Goal: Book appointment/travel/reservation

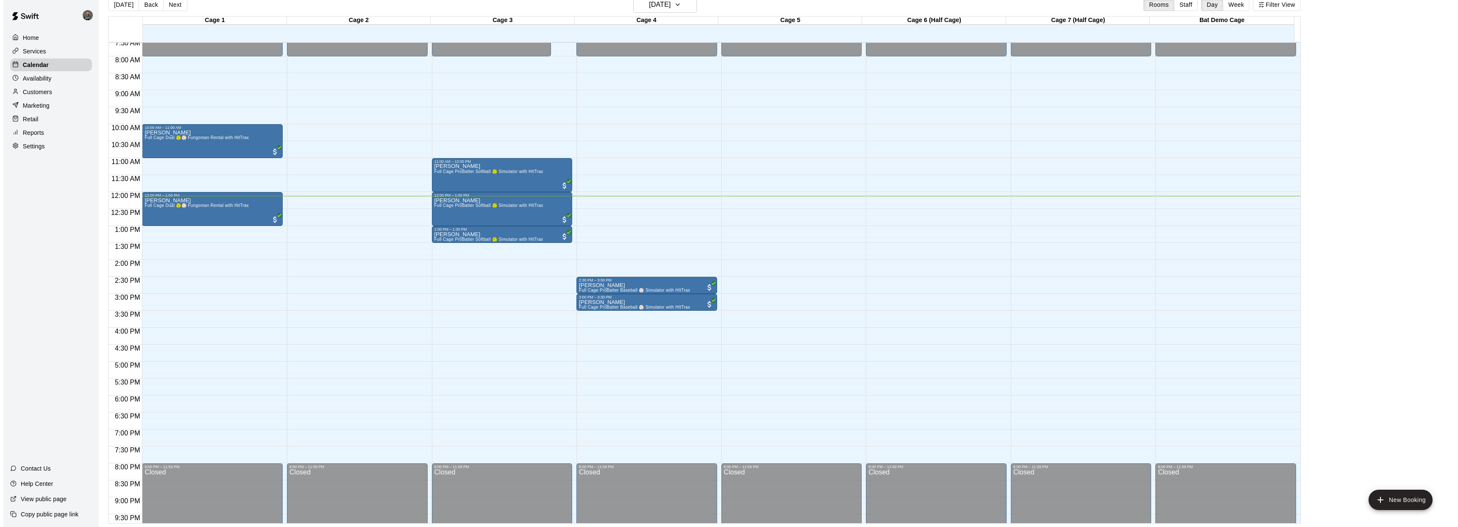
scroll to position [257, 0]
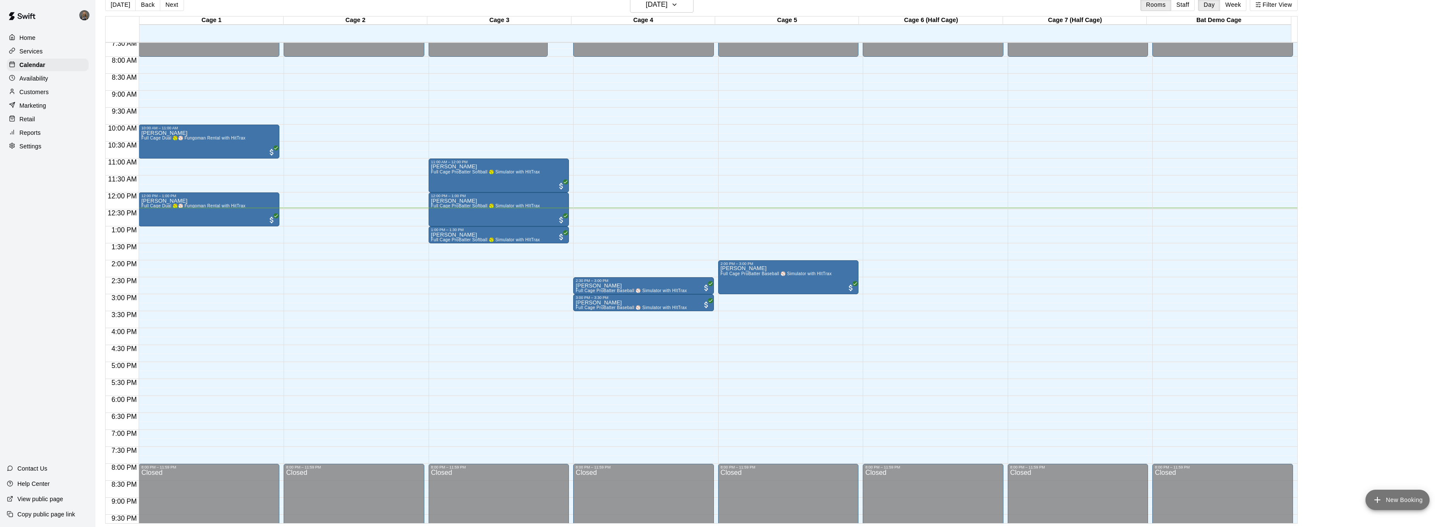
click at [1414, 500] on button "New Booking" at bounding box center [1398, 500] width 64 height 20
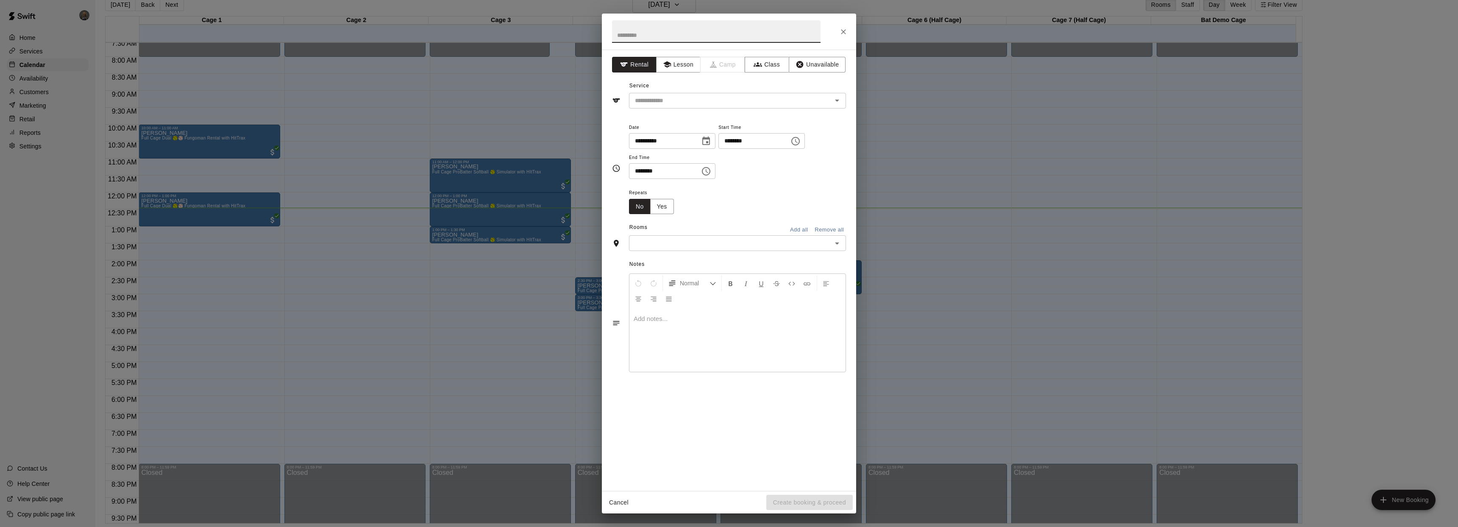
click at [801, 141] on icon "Choose time, selected time is 10:00 AM" at bounding box center [796, 141] width 10 height 10
click at [730, 159] on li "12" at bounding box center [733, 157] width 20 height 16
click at [755, 191] on li "30" at bounding box center [757, 189] width 20 height 16
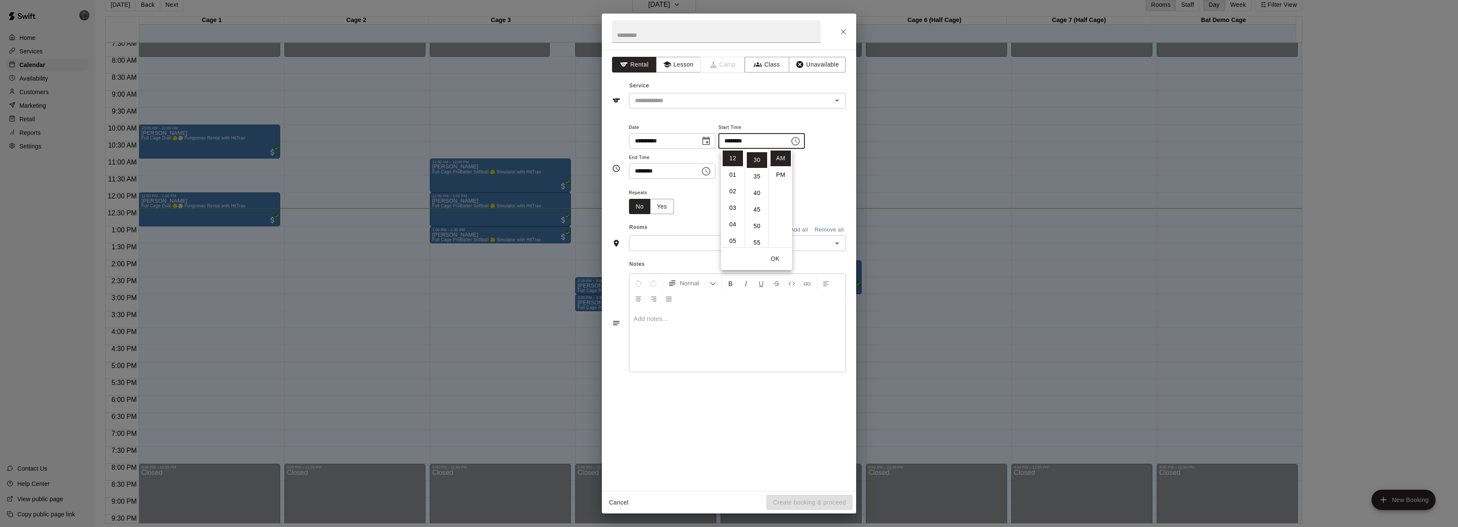
scroll to position [99, 0]
click at [780, 172] on li "PM" at bounding box center [781, 175] width 20 height 16
type input "********"
click at [708, 172] on icon "Choose time, selected time is 10:30 AM" at bounding box center [706, 171] width 10 height 10
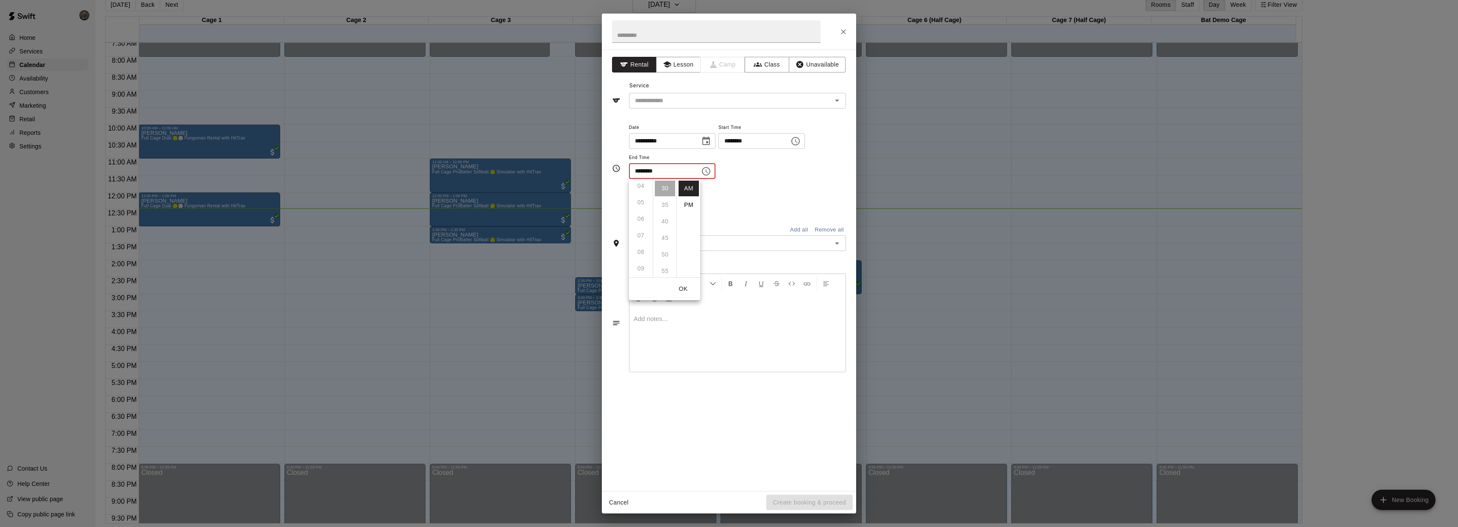
scroll to position [0, 0]
click at [801, 144] on icon "Choose time, selected time is 12:30 PM" at bounding box center [796, 141] width 10 height 10
click at [812, 177] on div "**********" at bounding box center [737, 150] width 217 height 57
click at [709, 175] on icon "Choose time, selected time is 10:30 AM" at bounding box center [706, 171] width 8 height 8
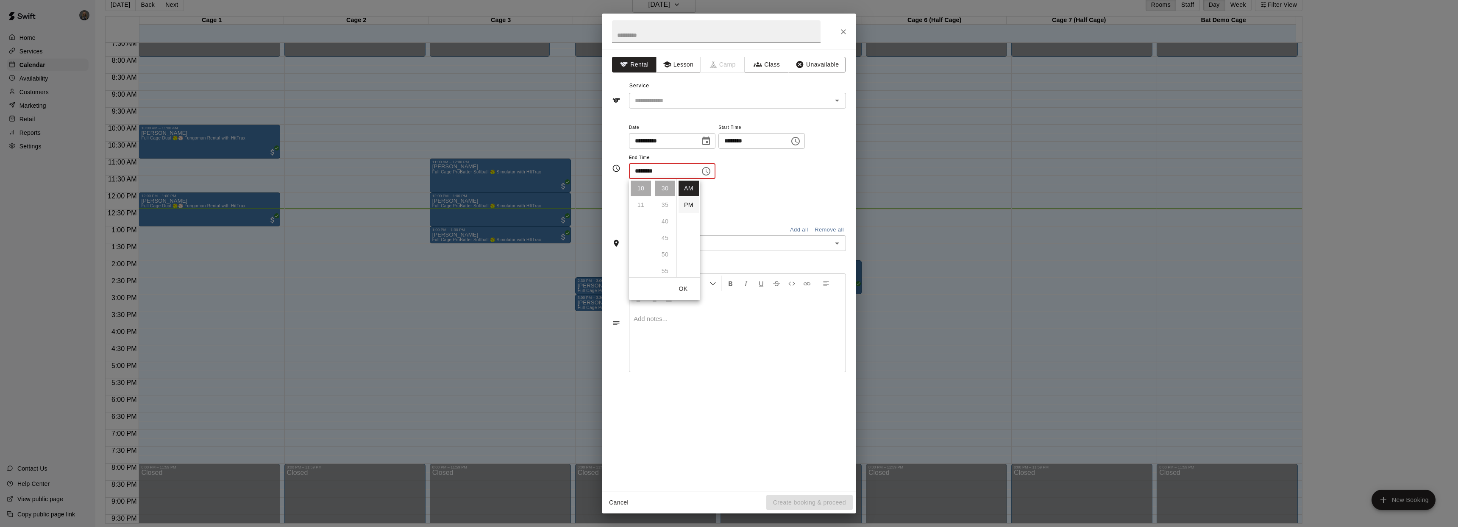
click at [692, 206] on li "PM" at bounding box center [689, 205] width 20 height 16
click at [707, 175] on icon "Choose time, selected time is 10:30 PM" at bounding box center [706, 171] width 10 height 10
click at [638, 204] on li "01" at bounding box center [641, 205] width 20 height 16
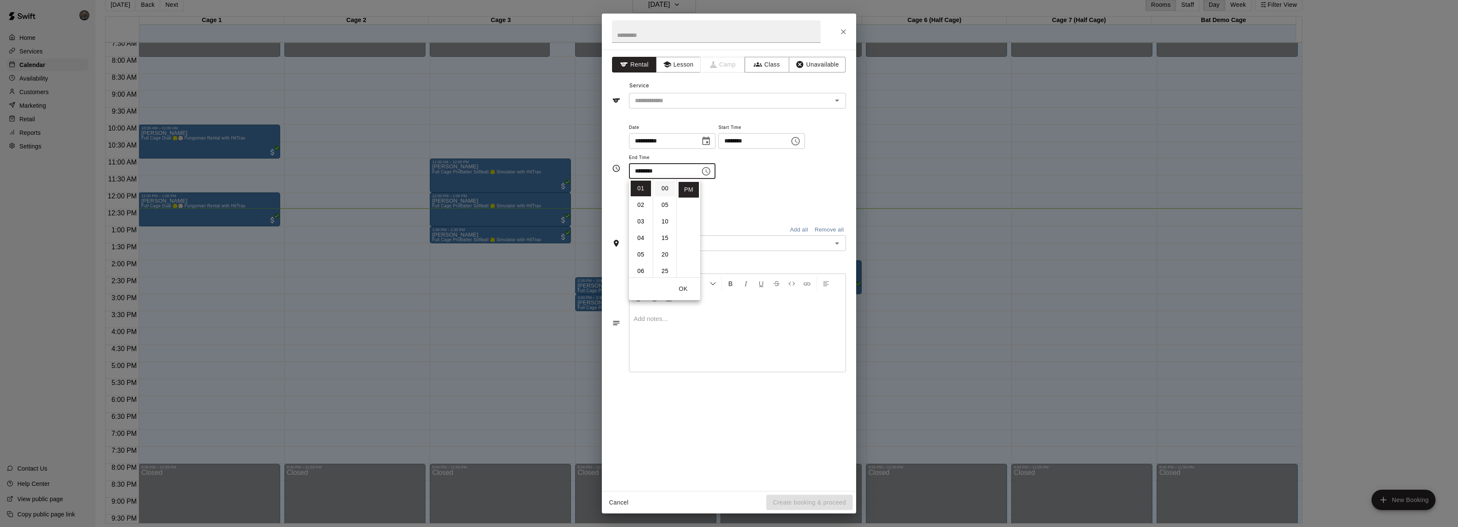
click at [666, 190] on li "00" at bounding box center [665, 189] width 20 height 16
type input "********"
click at [751, 188] on div "Repeats No Yes" at bounding box center [737, 200] width 217 height 27
click at [832, 248] on icon "Open" at bounding box center [837, 243] width 10 height 10
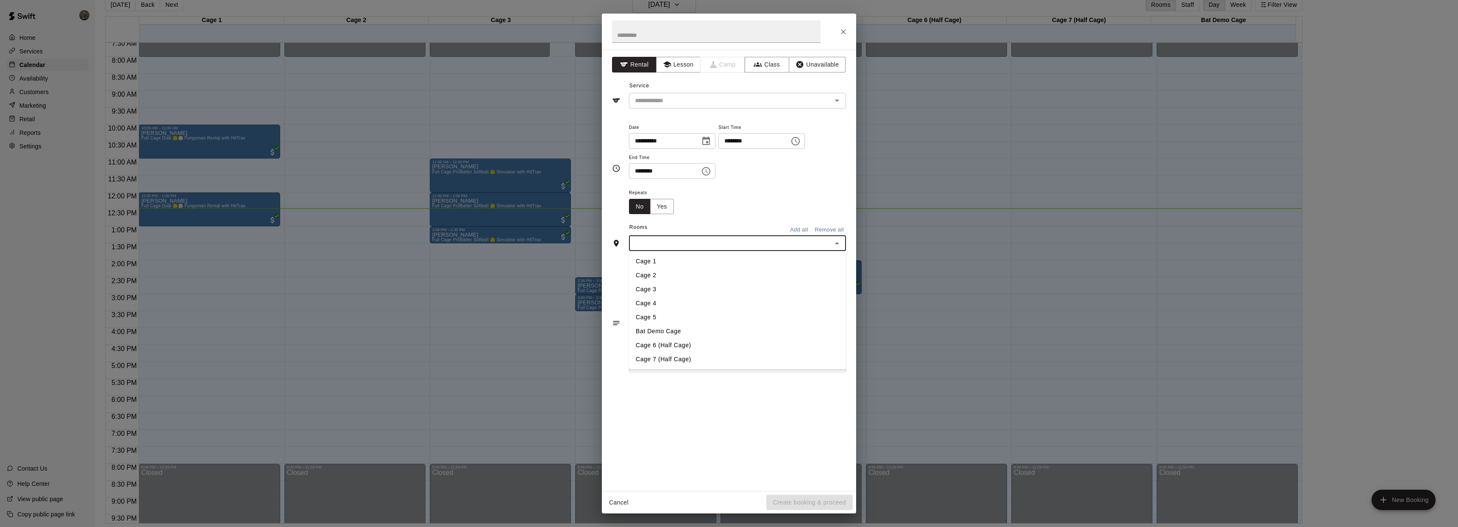
click at [670, 279] on li "Cage 2" at bounding box center [737, 275] width 217 height 14
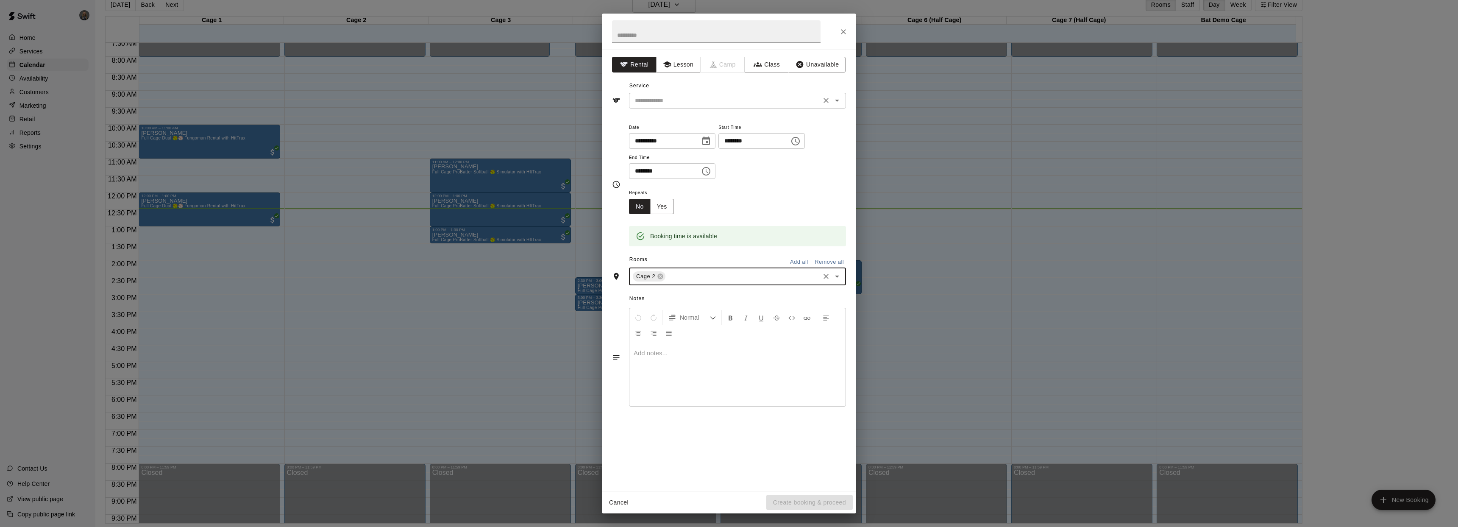
click at [835, 104] on icon "Open" at bounding box center [837, 100] width 10 height 10
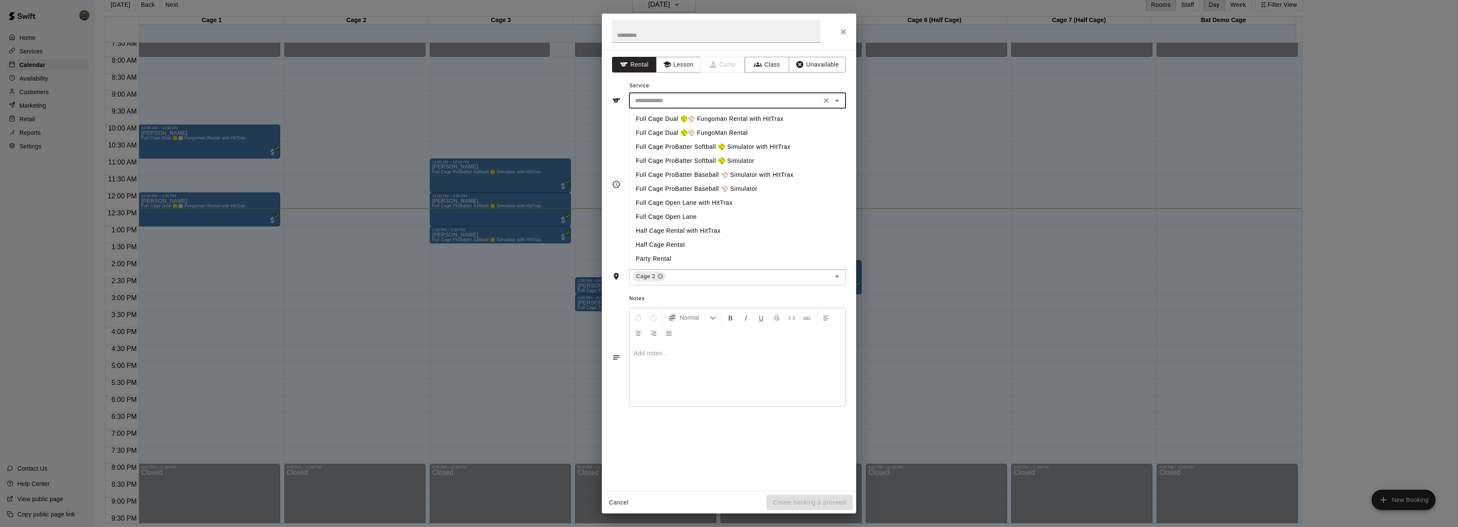
click at [714, 131] on li "Full Cage Dual 🥎⚾ FungoMan Rental" at bounding box center [737, 133] width 217 height 14
type input "**********"
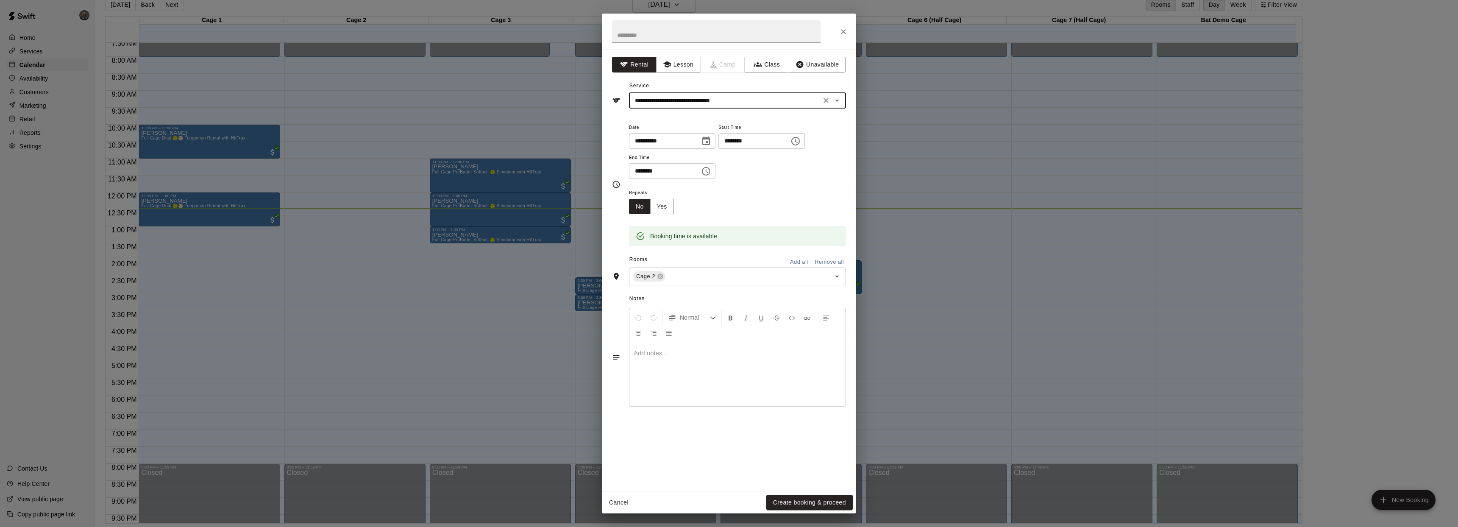
drag, startPoint x: 796, startPoint y: 501, endPoint x: 795, endPoint y: 492, distance: 9.4
click at [796, 501] on button "Create booking & proceed" at bounding box center [810, 503] width 86 height 16
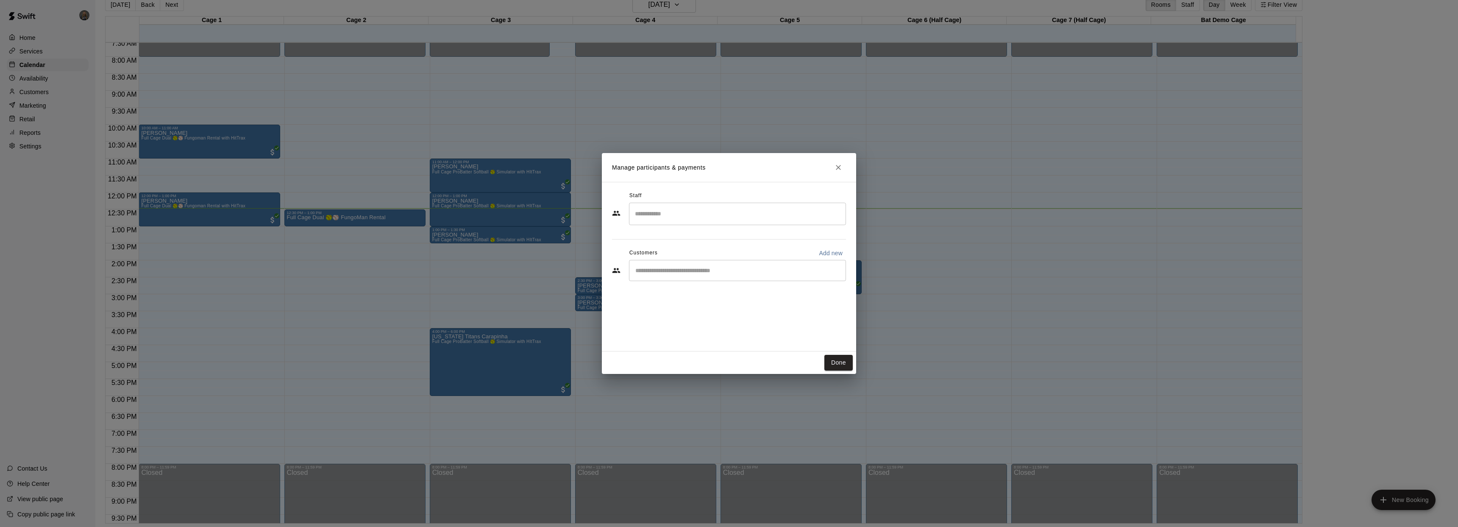
click at [740, 215] on input "Search staff" at bounding box center [737, 213] width 209 height 15
click at [721, 187] on div "Staff ​ [PERSON_NAME] Instructor [PERSON_NAME] Staff [PERSON_NAME] Staff [PERSO…" at bounding box center [729, 267] width 254 height 170
click at [719, 270] on input "Start typing to search customers..." at bounding box center [737, 270] width 209 height 8
type input "****"
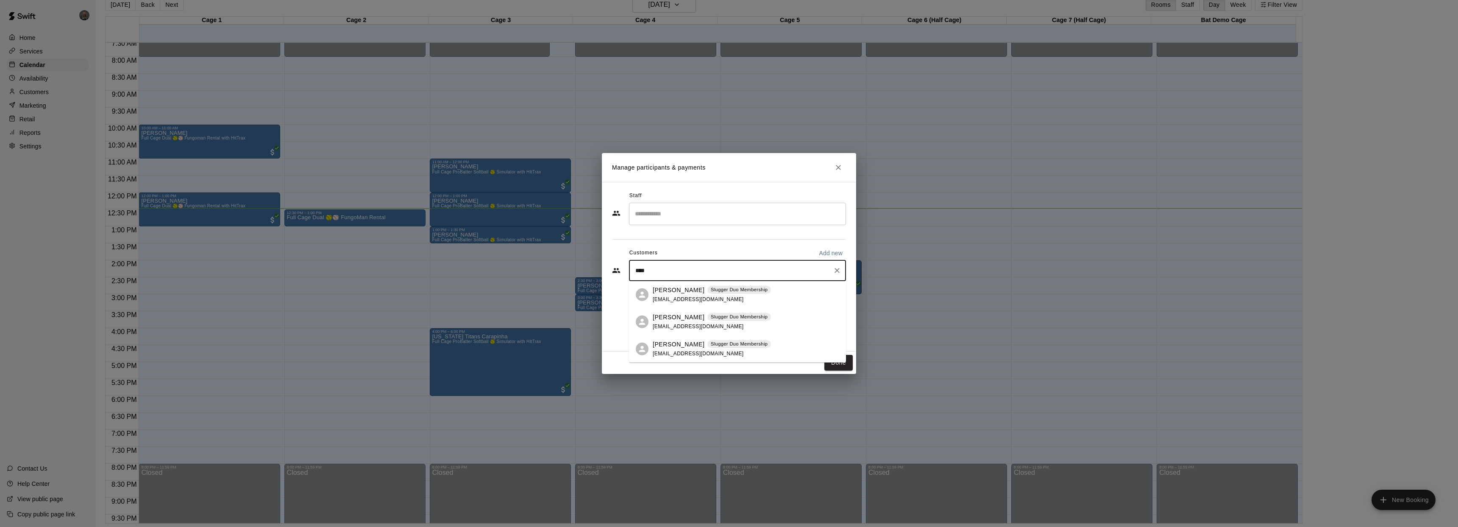
click at [666, 294] on div "[PERSON_NAME] Slugger Duo Membership [EMAIL_ADDRESS][DOMAIN_NAME]" at bounding box center [712, 295] width 118 height 18
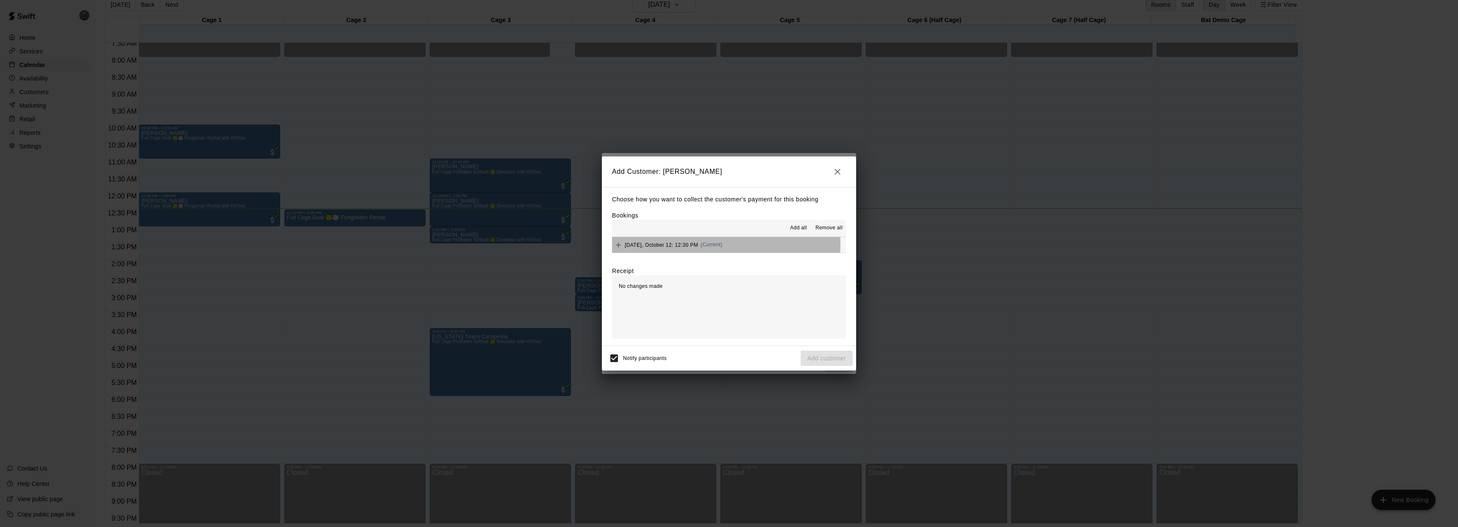
click at [676, 244] on span "[DATE], October 12: 12:30 PM" at bounding box center [661, 245] width 73 height 6
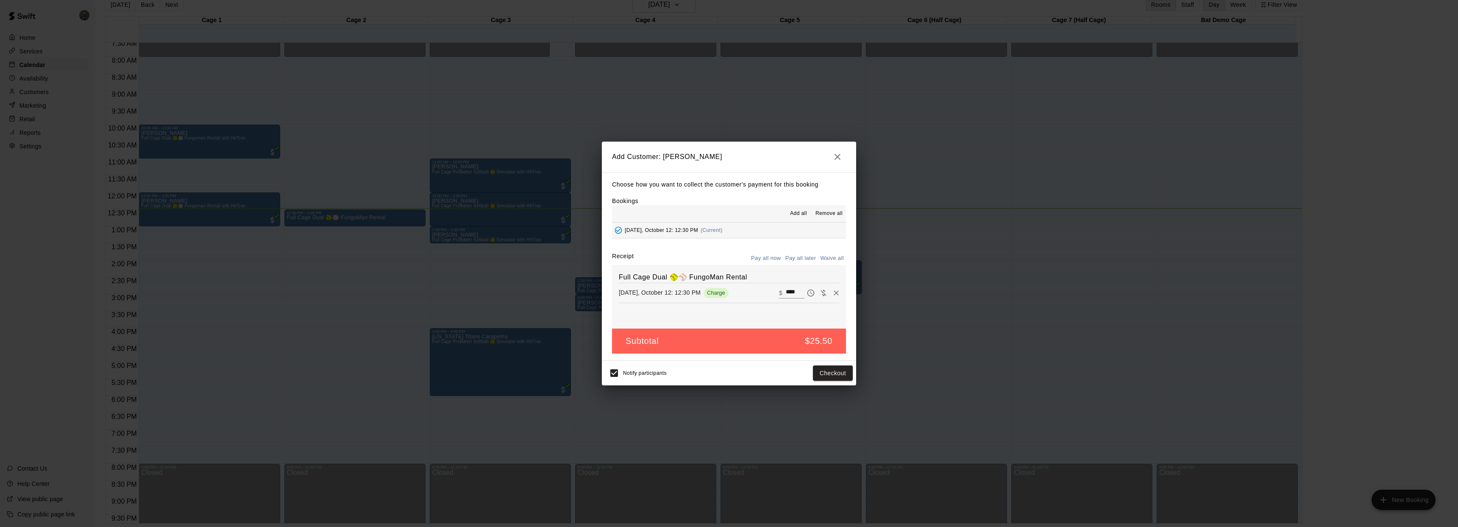
click at [821, 291] on icon "Waive payment" at bounding box center [824, 293] width 6 height 6
type input "*"
click at [821, 375] on button "Add customer" at bounding box center [827, 373] width 52 height 16
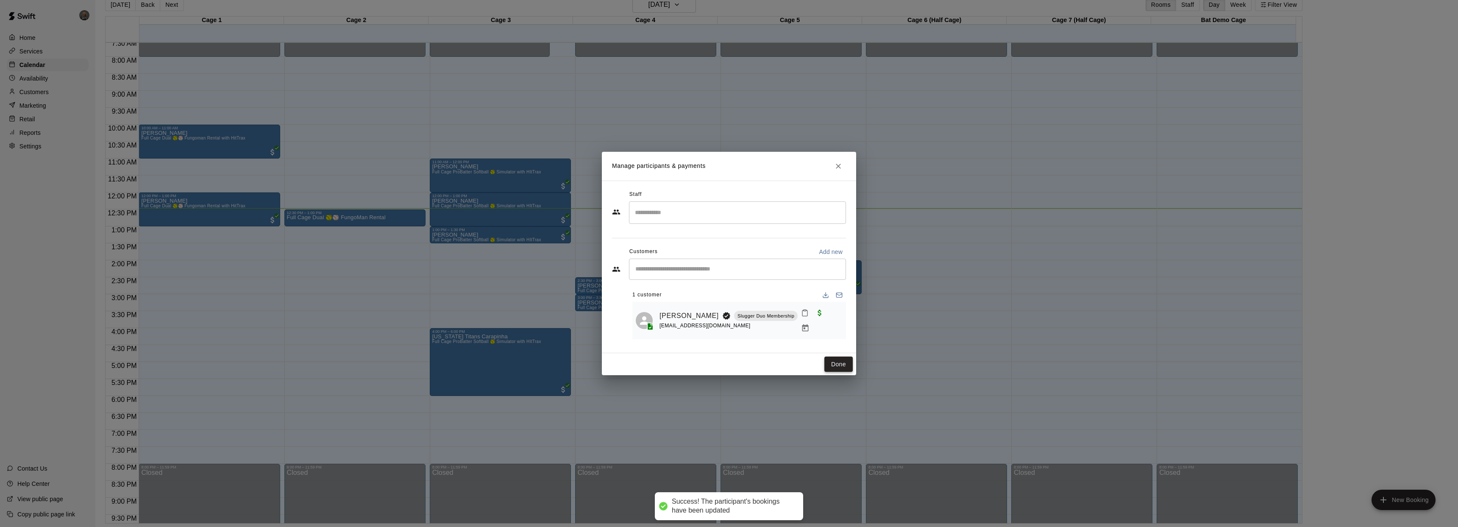
click at [833, 369] on button "Done" at bounding box center [839, 365] width 28 height 16
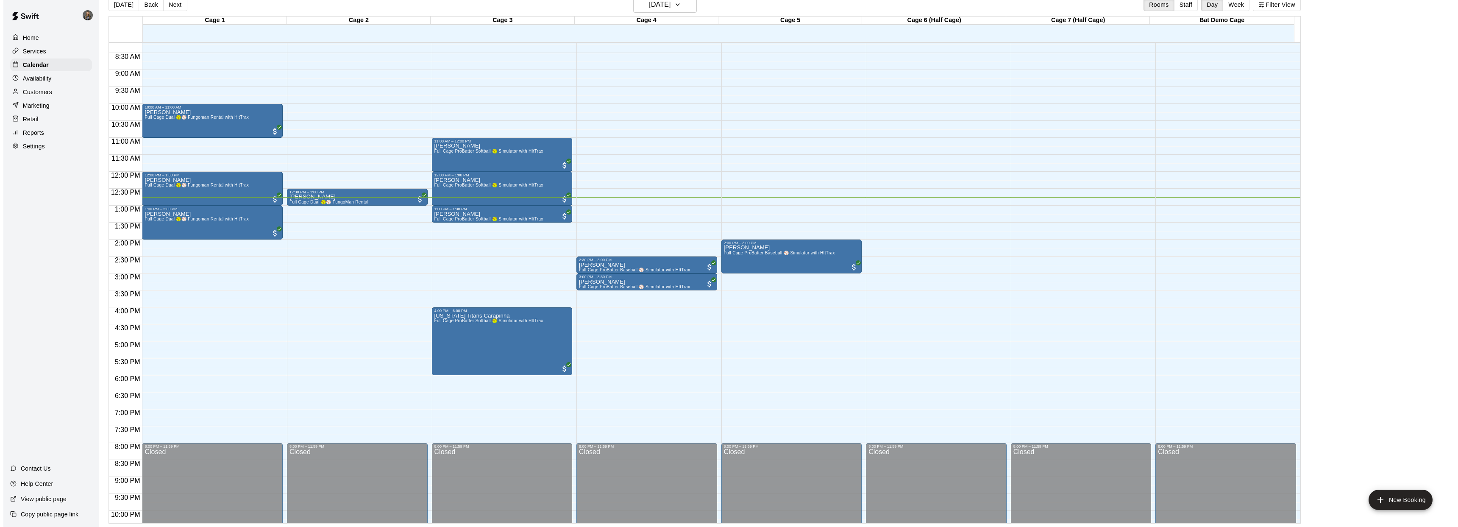
scroll to position [279, 0]
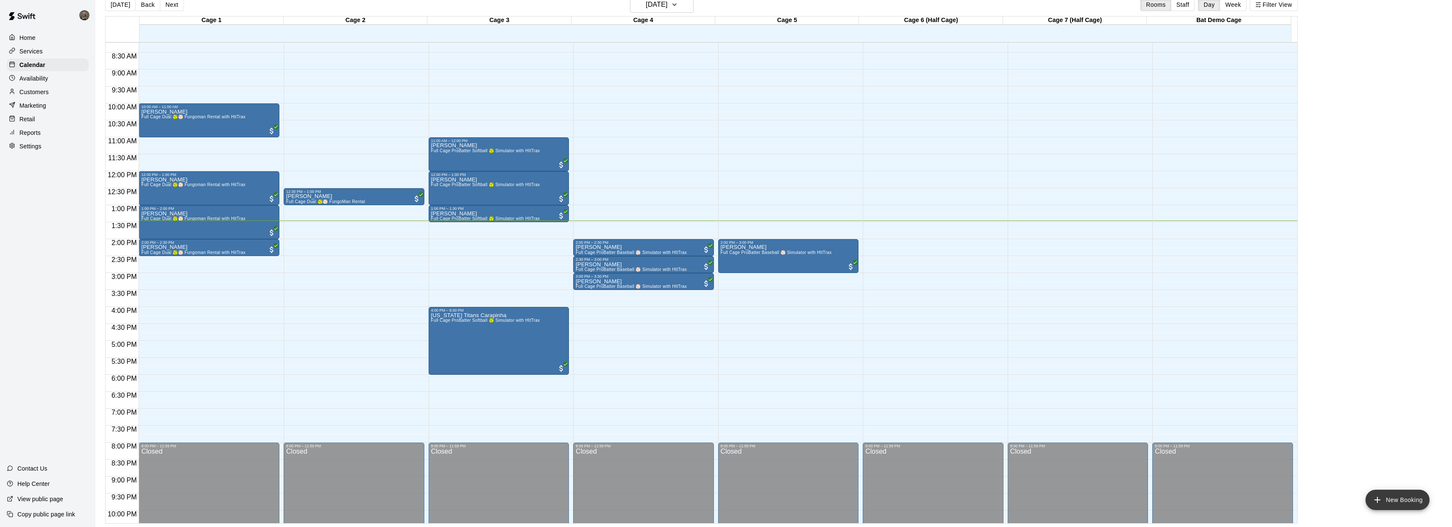
click at [1397, 503] on button "New Booking" at bounding box center [1398, 500] width 64 height 20
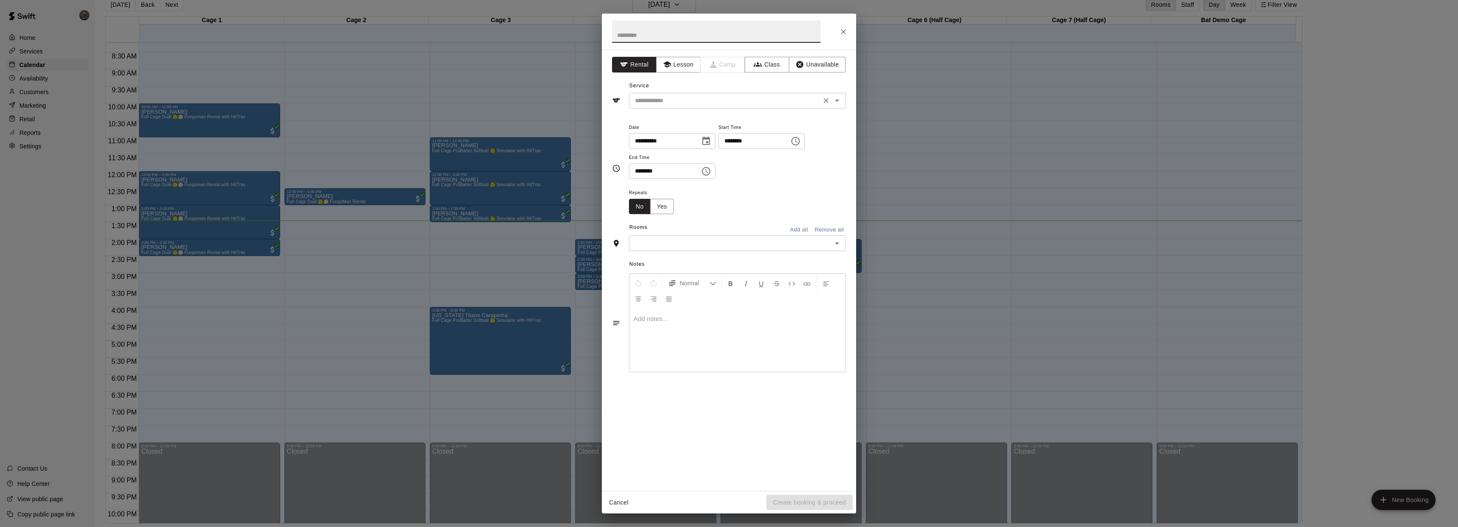
click at [733, 104] on input "text" at bounding box center [725, 100] width 187 height 11
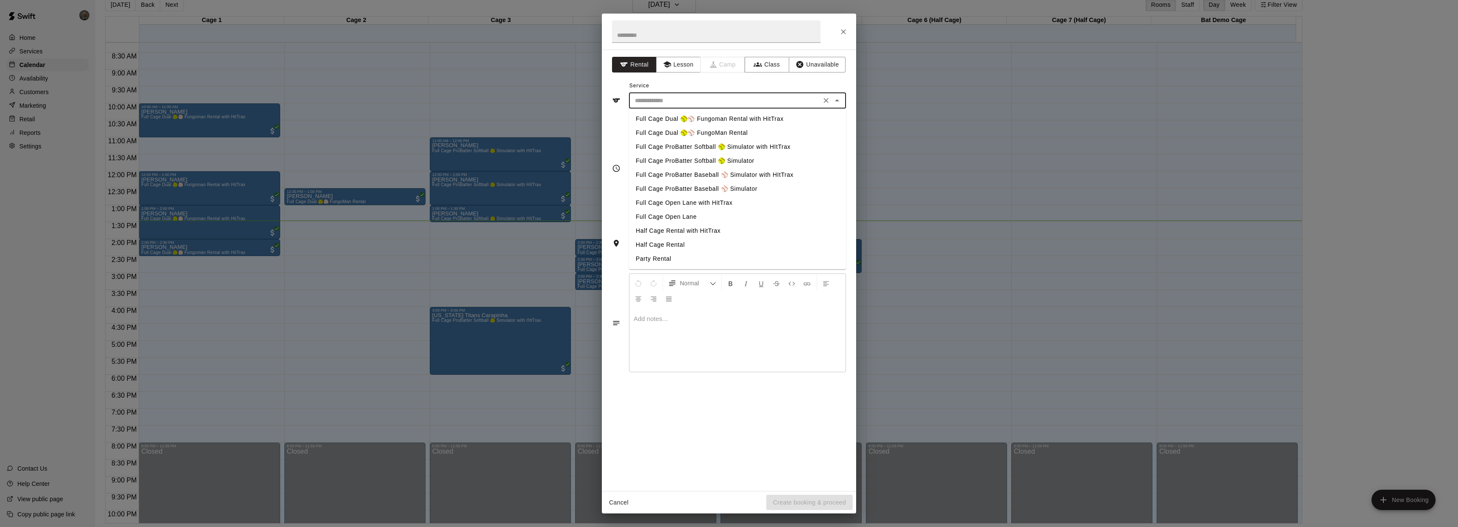
click at [711, 117] on li "Full Cage Dual 🥎⚾ Fungoman Rental with HitTrax" at bounding box center [737, 119] width 217 height 14
type input "**********"
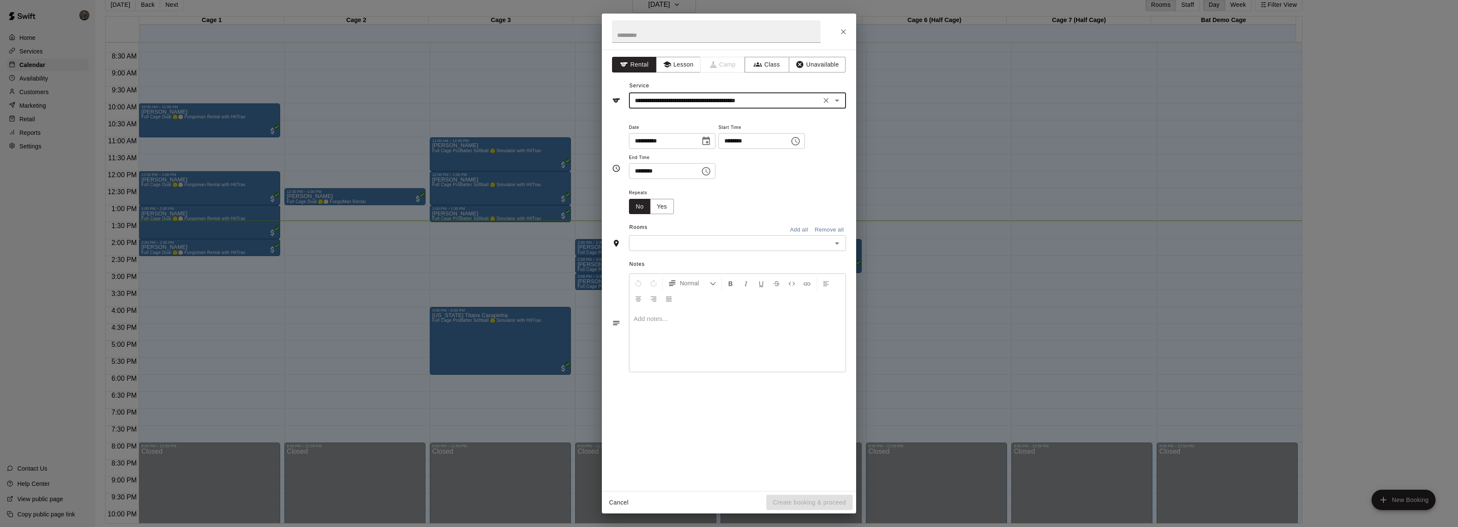
click at [804, 143] on button "Choose time, selected time is 10:00 AM" at bounding box center [795, 141] width 17 height 17
click at [776, 175] on li "PM" at bounding box center [781, 175] width 20 height 16
type input "********"
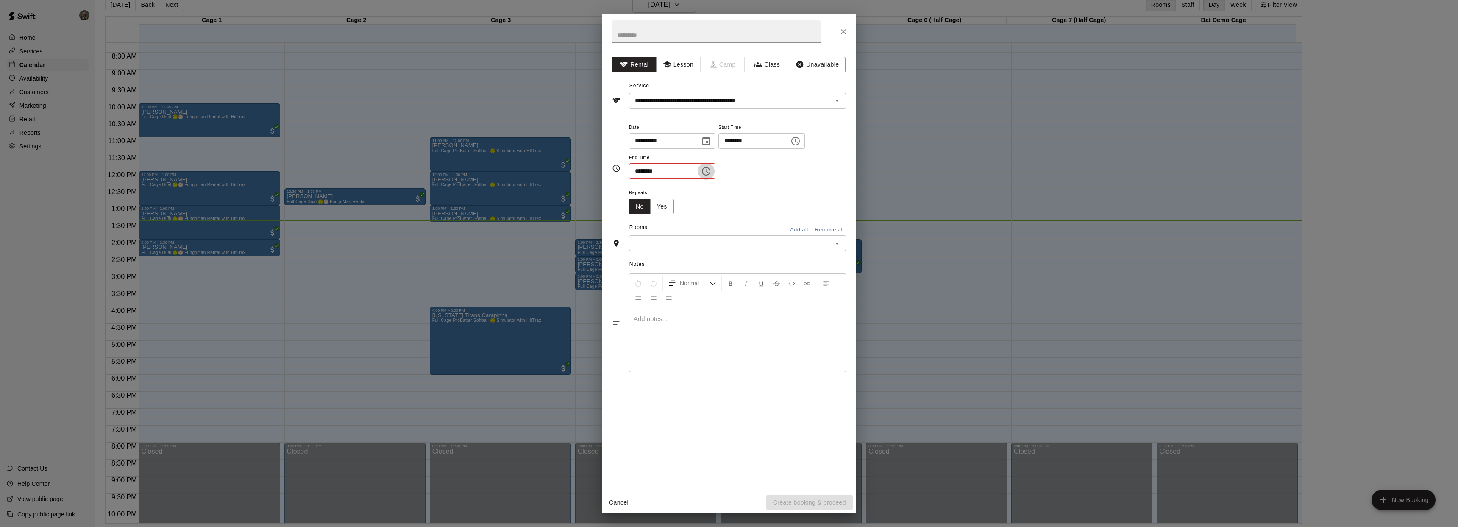
click at [710, 168] on icon "Choose time, selected time is 10:30 AM" at bounding box center [706, 171] width 10 height 10
click at [686, 206] on li "PM" at bounding box center [689, 205] width 20 height 16
type input "********"
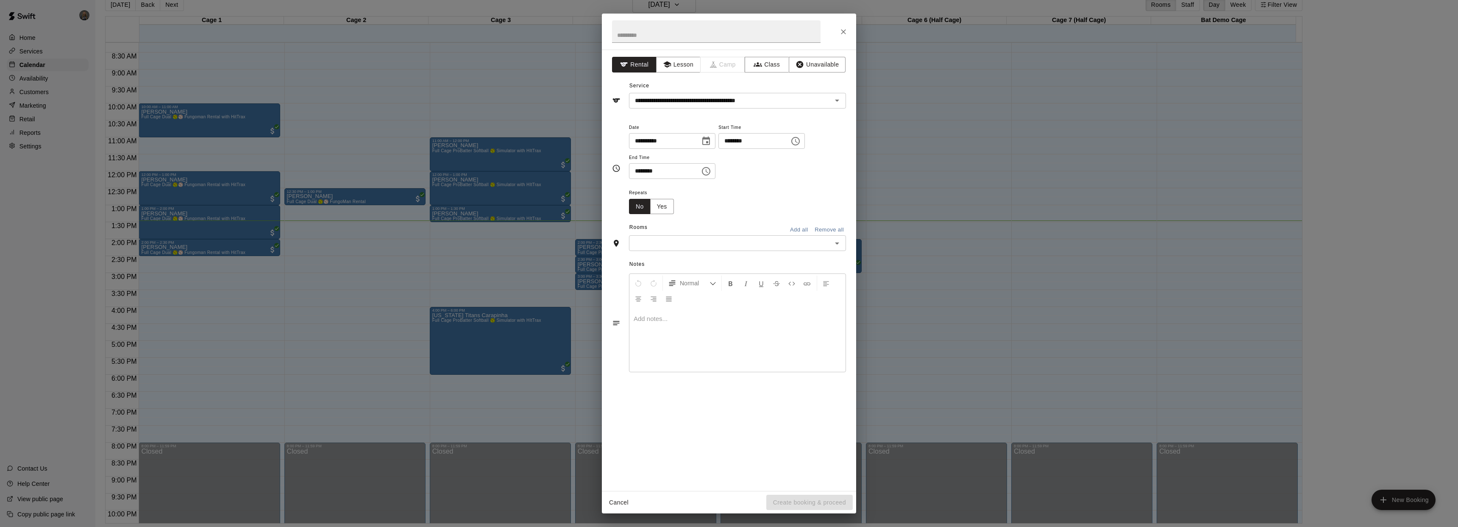
click at [796, 144] on icon "Choose time, selected time is 10:00 PM" at bounding box center [796, 141] width 10 height 10
click at [734, 164] on li "01" at bounding box center [733, 162] width 20 height 16
click at [757, 181] on li "30" at bounding box center [757, 179] width 20 height 16
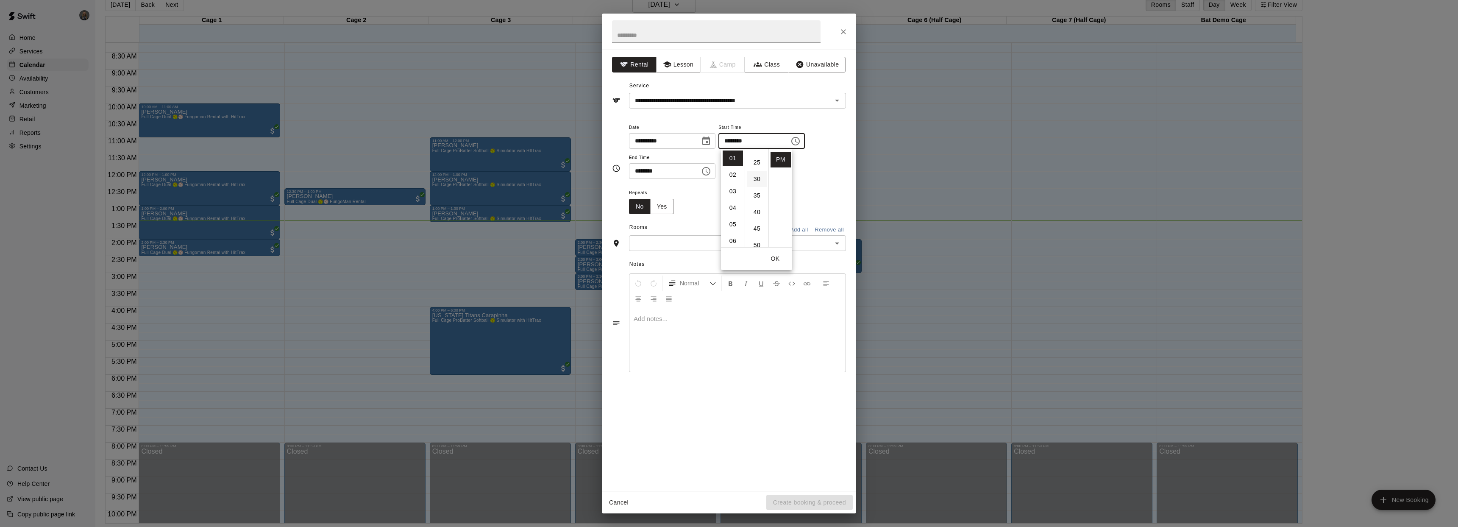
type input "********"
click at [711, 205] on div "Repeats No Yes" at bounding box center [737, 200] width 217 height 27
click at [708, 172] on icon "Choose time, selected time is 10:30 PM" at bounding box center [706, 171] width 10 height 10
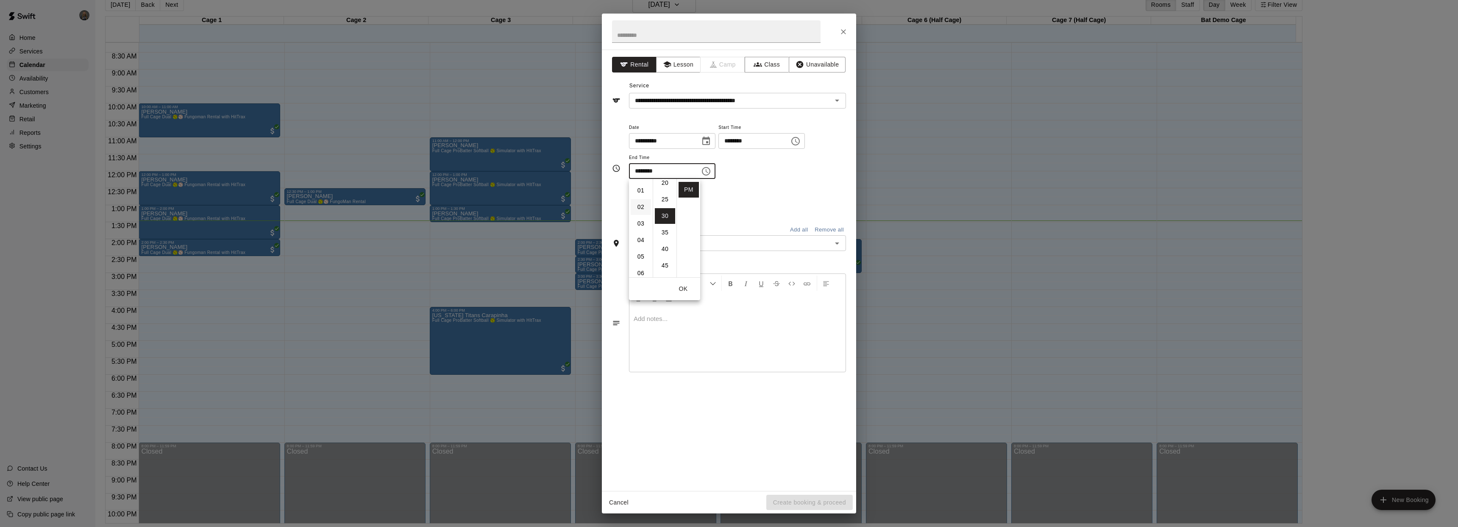
click at [641, 203] on li "02" at bounding box center [641, 207] width 20 height 16
type input "********"
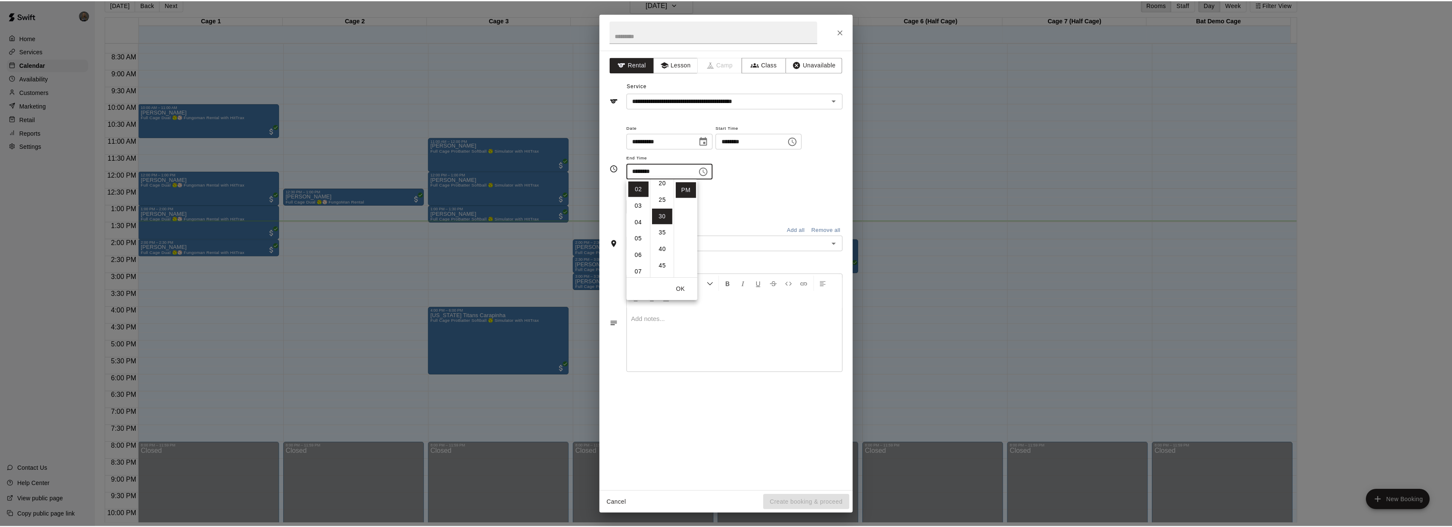
scroll to position [33, 0]
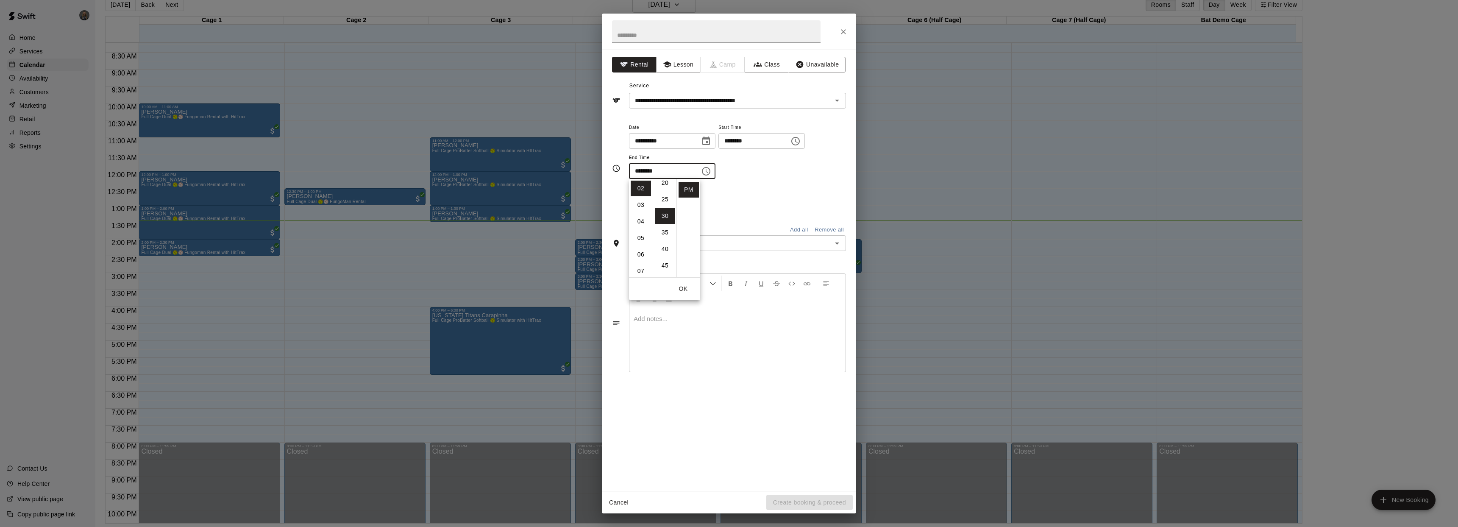
click at [739, 192] on div "Repeats No Yes" at bounding box center [737, 200] width 217 height 27
click at [778, 244] on input "text" at bounding box center [731, 243] width 198 height 11
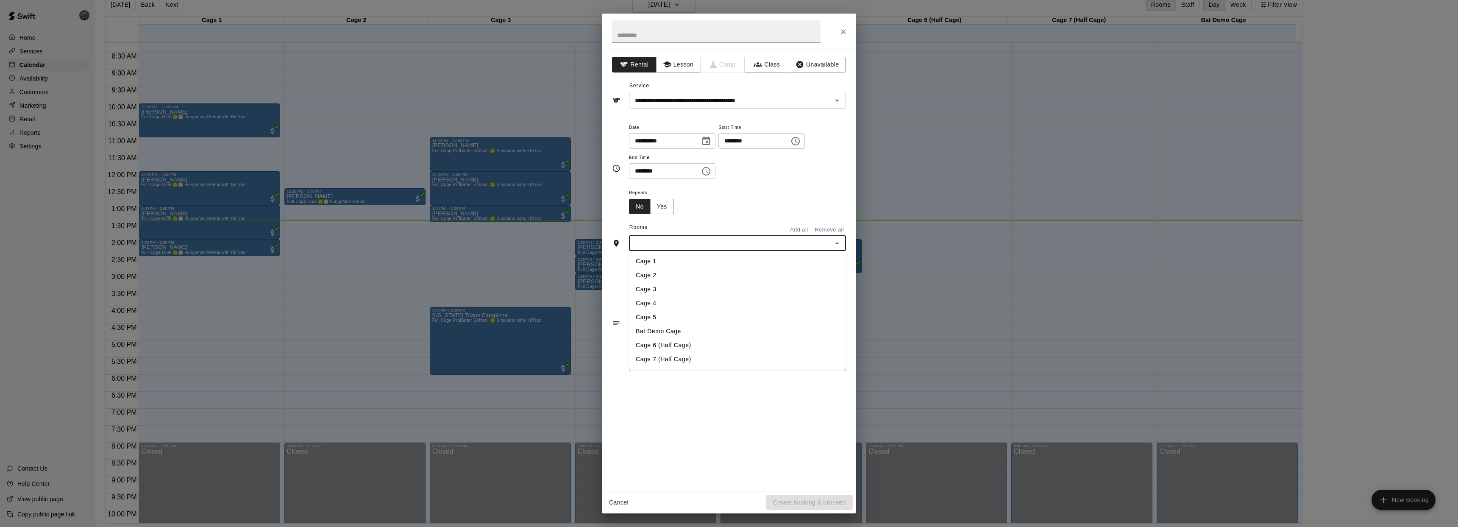
click at [681, 271] on li "Cage 2" at bounding box center [737, 275] width 217 height 14
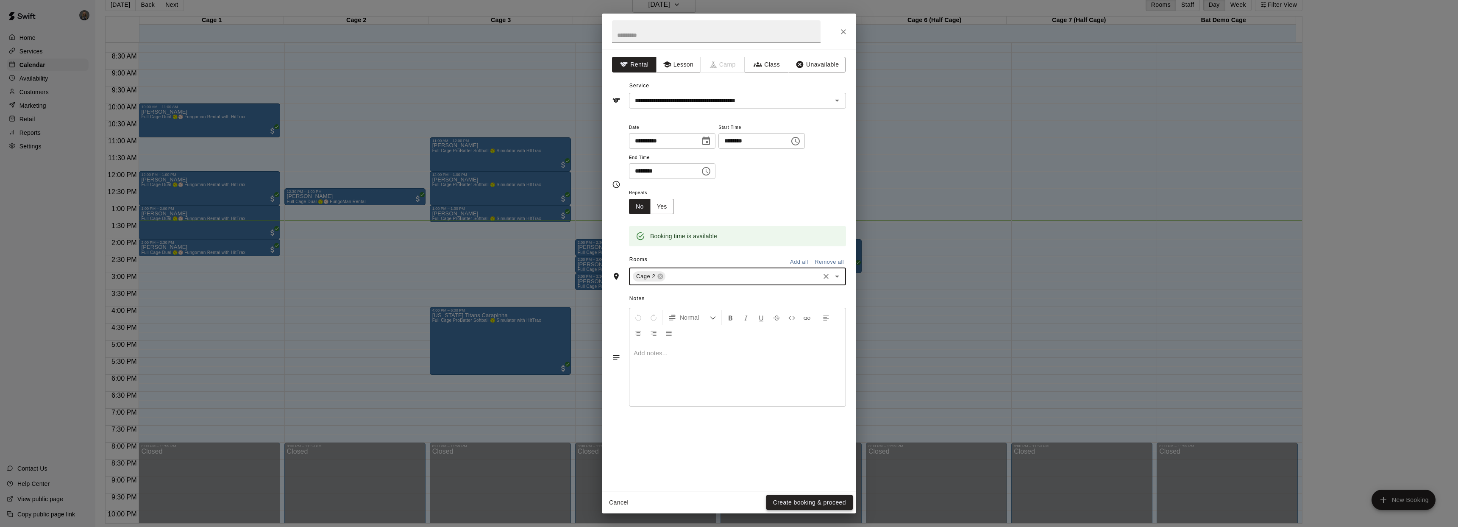
click at [801, 496] on button "Create booking & proceed" at bounding box center [810, 503] width 86 height 16
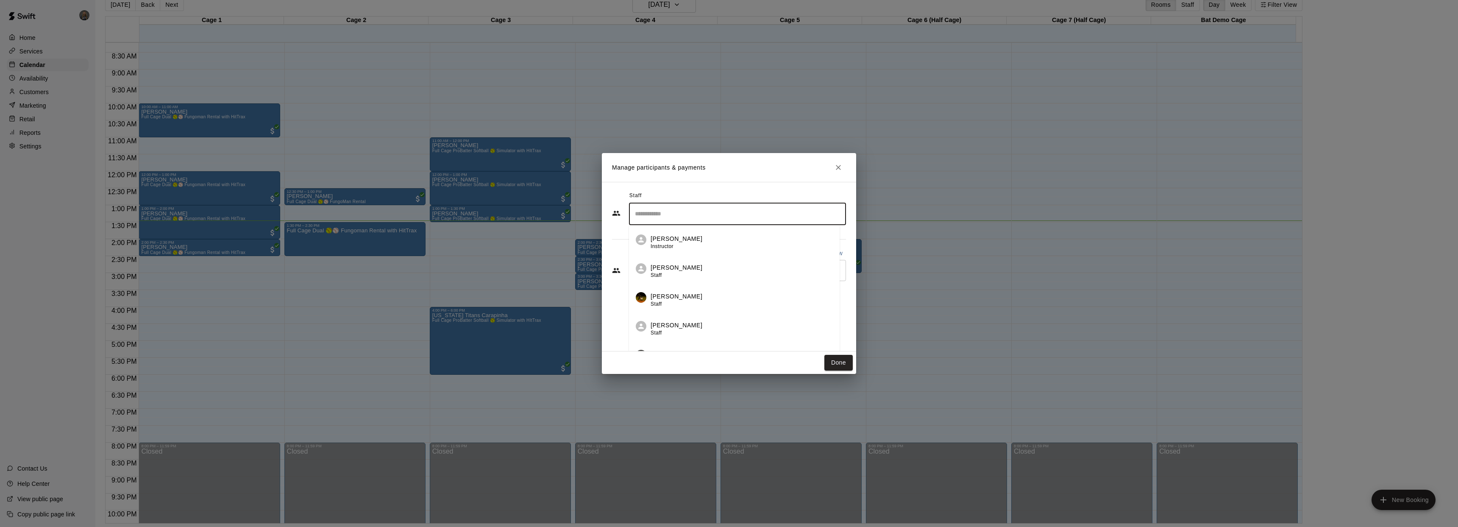
click at [710, 214] on input "Search staff" at bounding box center [737, 213] width 209 height 15
click at [702, 302] on div "[PERSON_NAME] Staff" at bounding box center [742, 300] width 182 height 17
click at [828, 251] on p "Add new" at bounding box center [831, 253] width 24 height 8
select select "**"
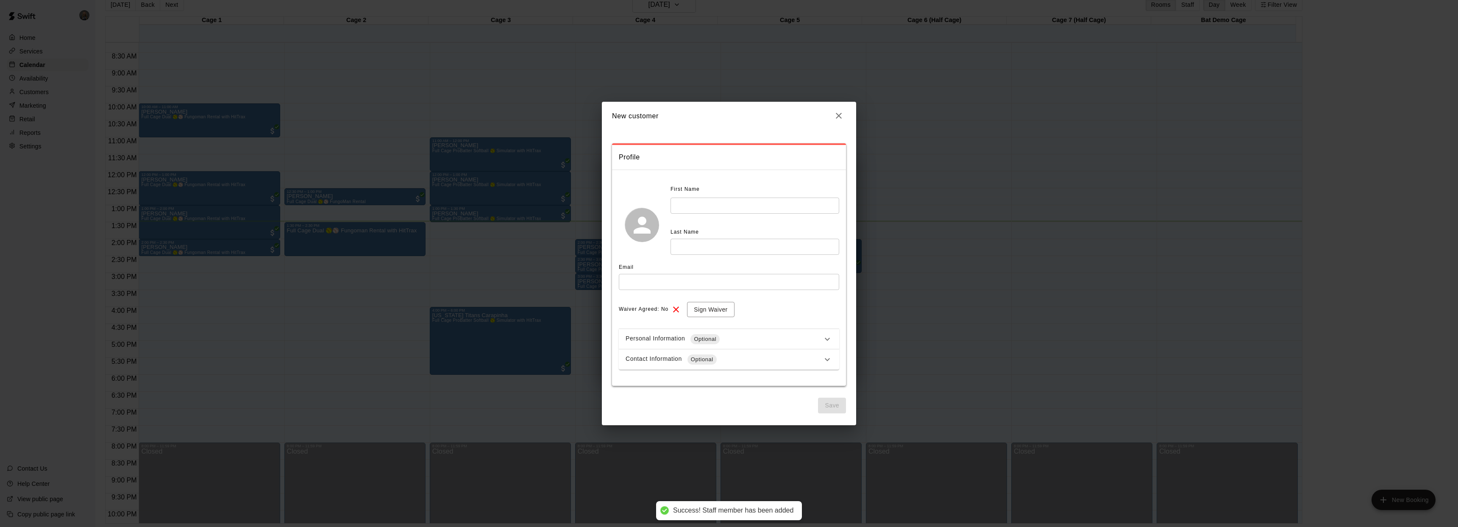
click at [754, 209] on input "text" at bounding box center [755, 206] width 169 height 16
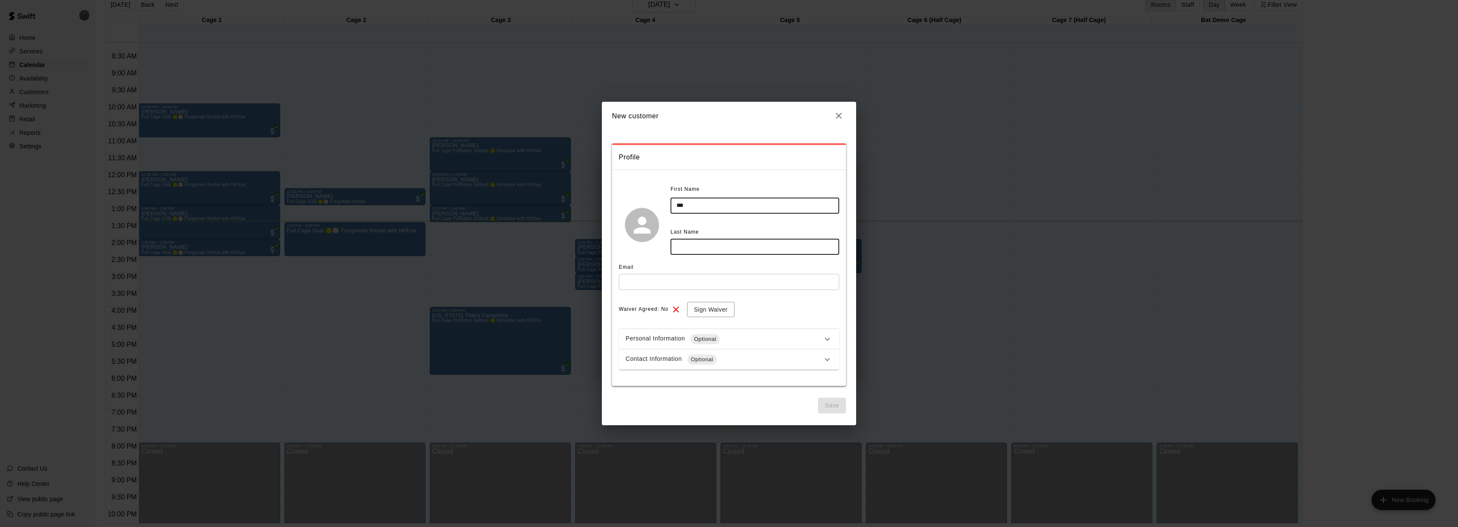
type input "***"
click at [699, 247] on input "text" at bounding box center [755, 247] width 169 height 16
type input "*****"
click at [685, 280] on input "text" at bounding box center [729, 282] width 220 height 16
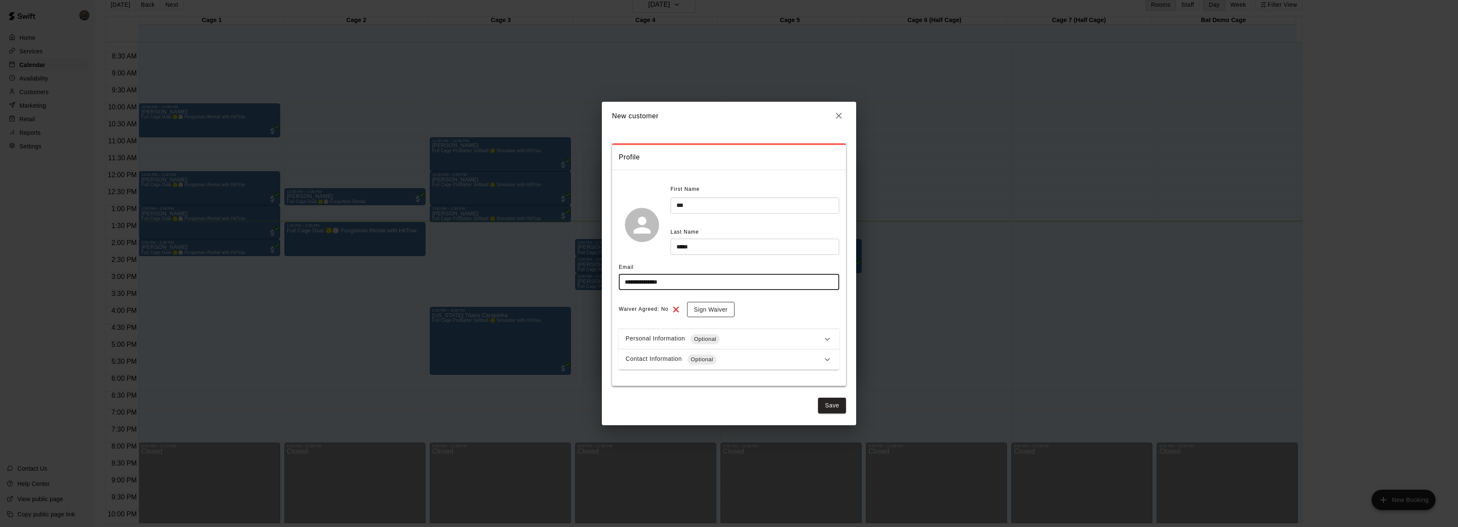
type input "**********"
click at [717, 311] on button "Sign Waiver" at bounding box center [710, 310] width 47 height 16
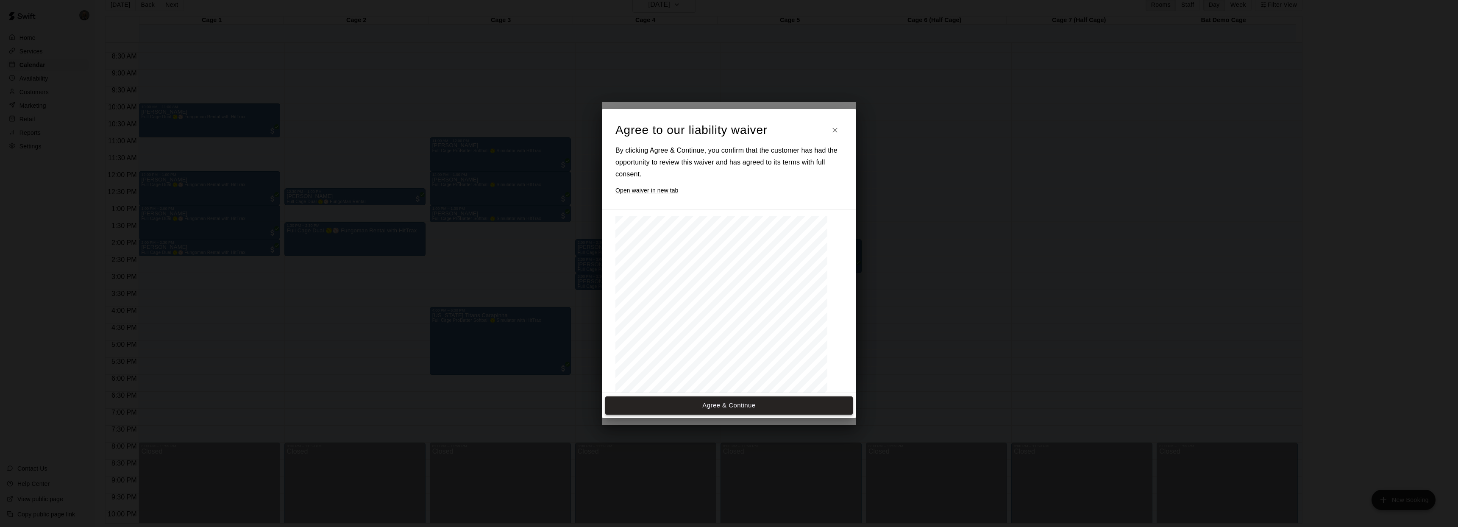
click at [714, 408] on button "Agree & Continue" at bounding box center [729, 405] width 248 height 18
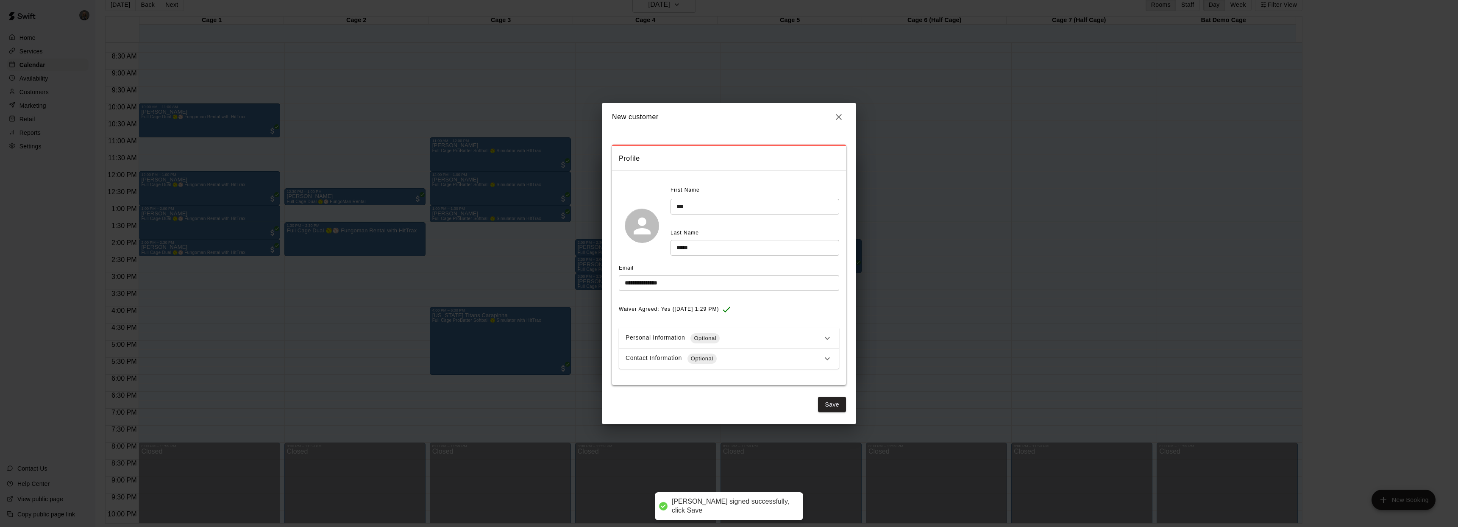
click at [869, 406] on div "**********" at bounding box center [729, 263] width 1458 height 527
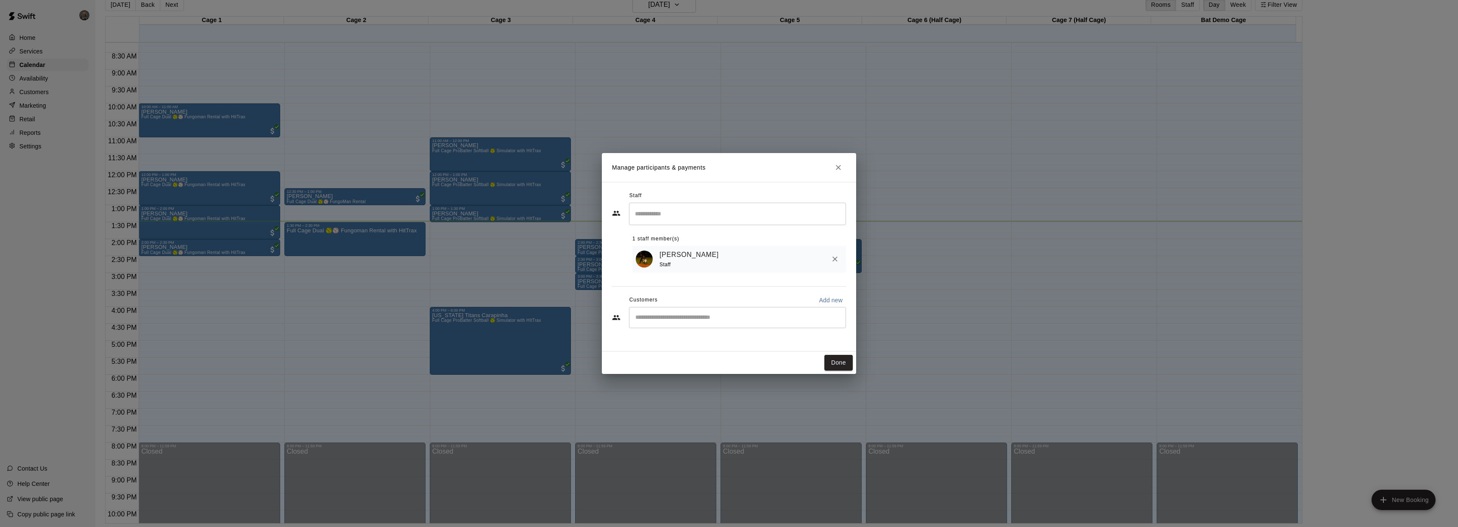
click at [828, 301] on p "Add new" at bounding box center [831, 300] width 24 height 8
select select "**"
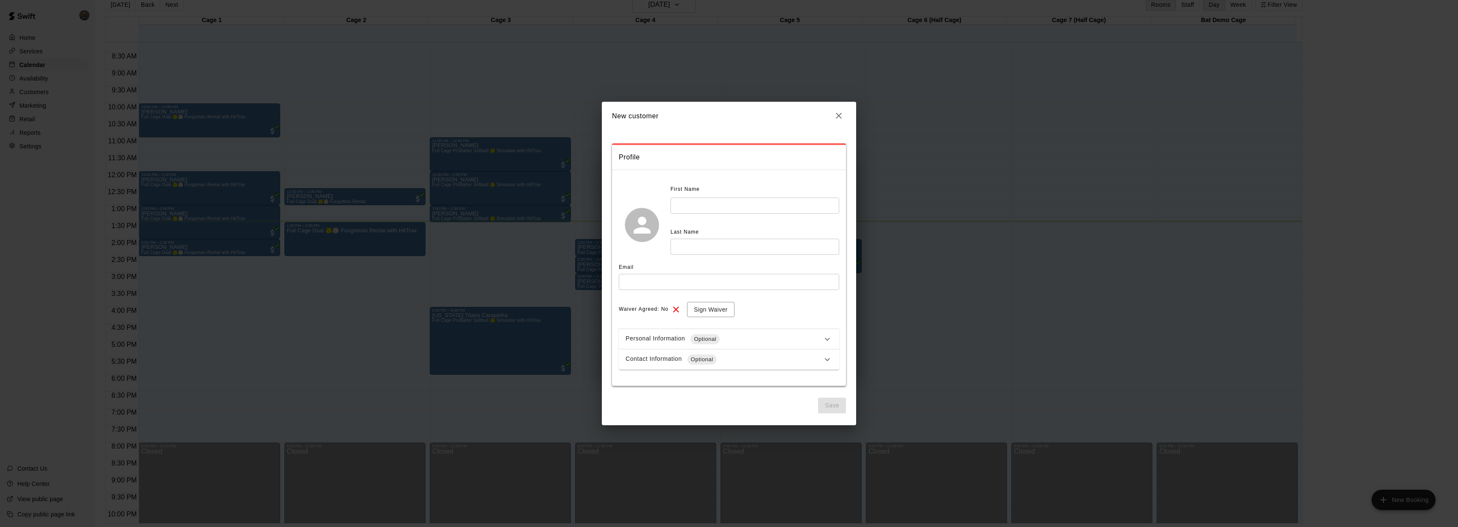
click at [714, 201] on input "text" at bounding box center [755, 206] width 169 height 16
type input "***"
click at [708, 243] on input "text" at bounding box center [755, 247] width 169 height 16
type input "*****"
click at [672, 277] on input "text" at bounding box center [729, 282] width 220 height 16
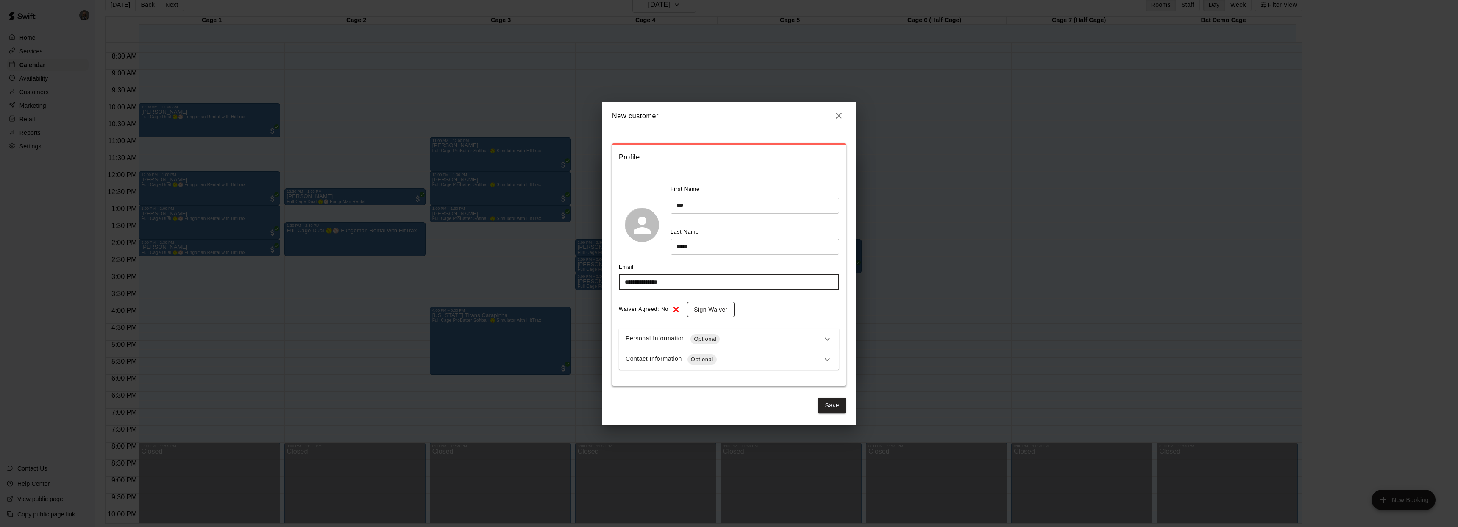
type input "**********"
click at [694, 309] on button "Sign Waiver" at bounding box center [710, 310] width 47 height 16
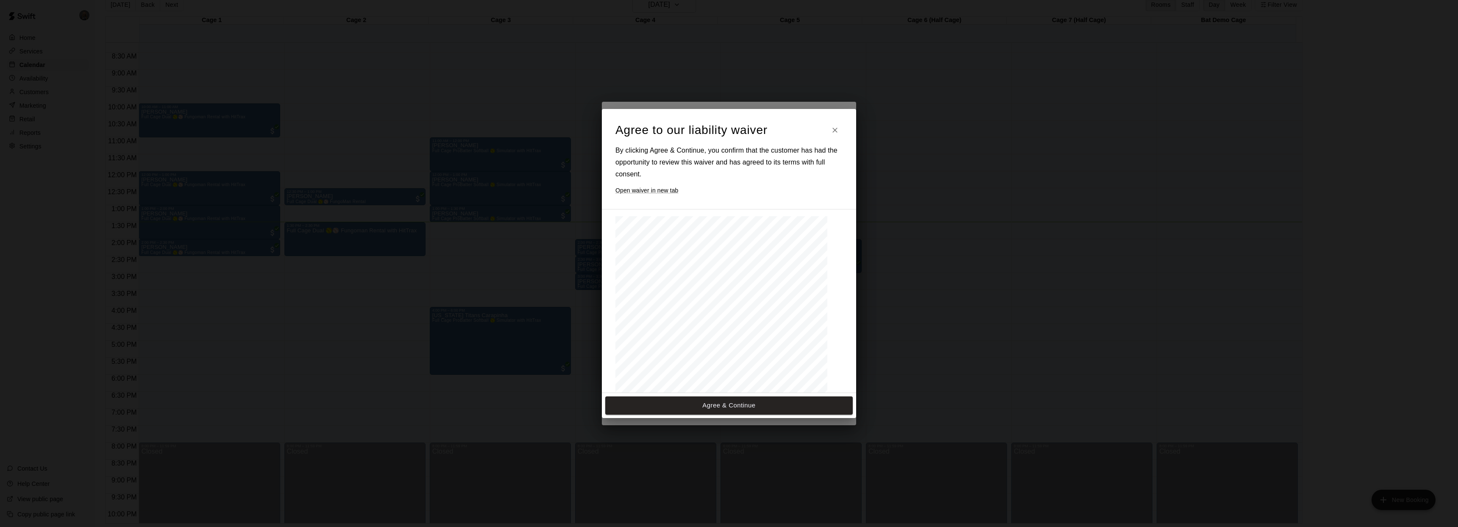
click at [744, 396] on div "Agree & Continue" at bounding box center [729, 405] width 254 height 25
click at [742, 405] on button "Agree & Continue" at bounding box center [729, 405] width 248 height 18
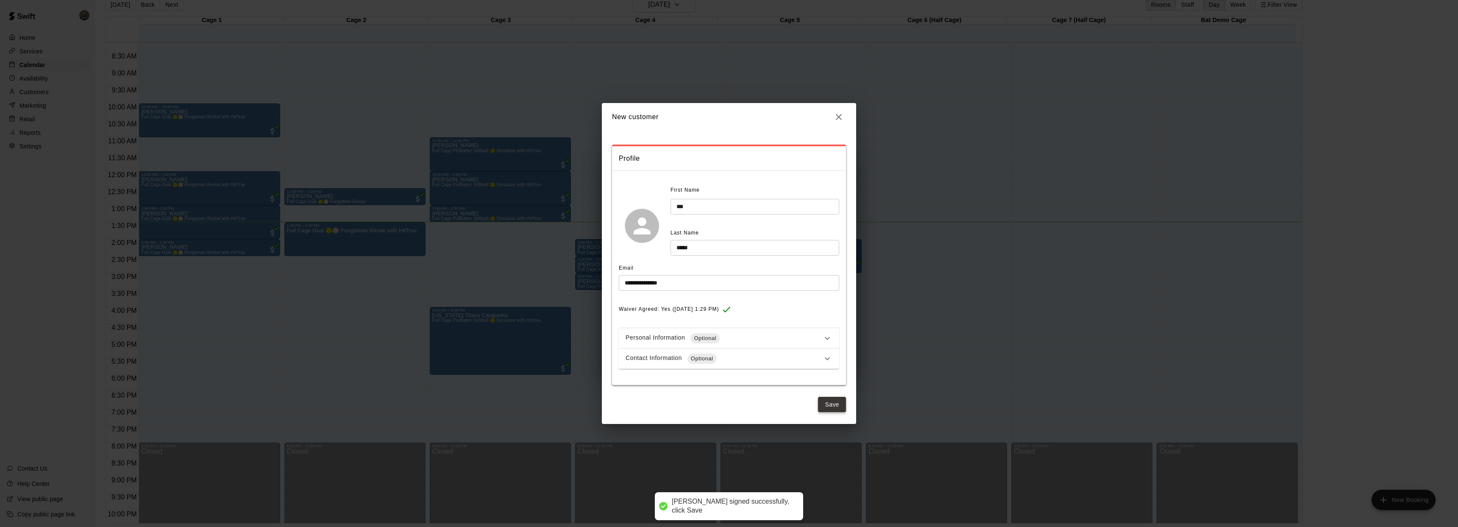
click at [828, 404] on button "Save" at bounding box center [832, 405] width 28 height 16
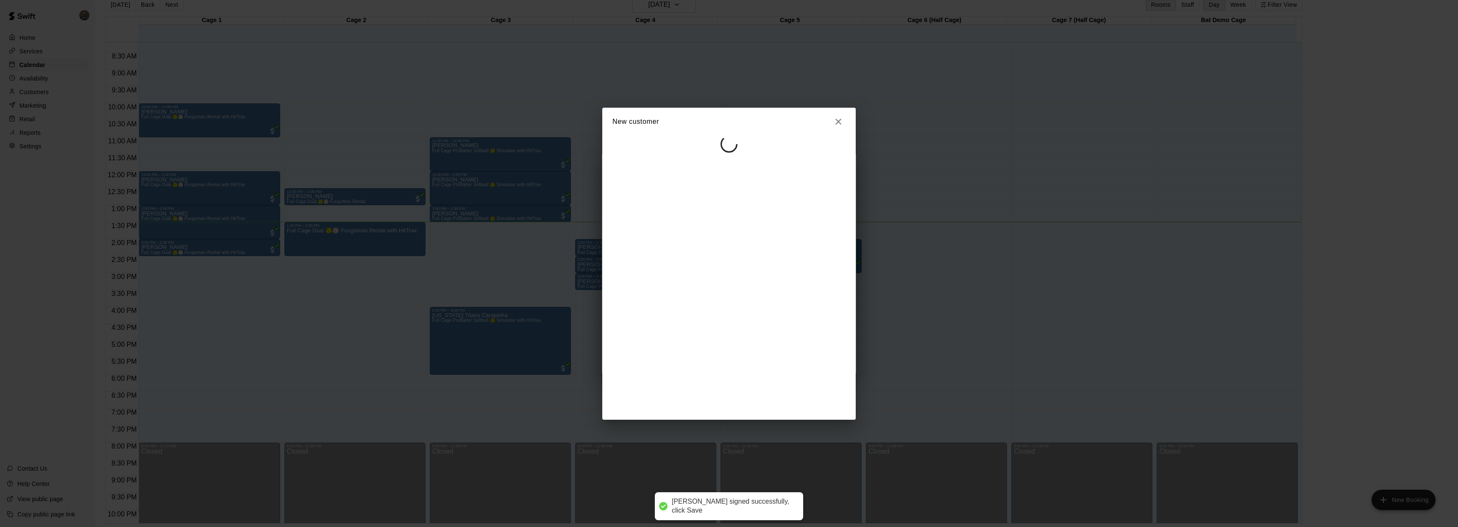
select select "**"
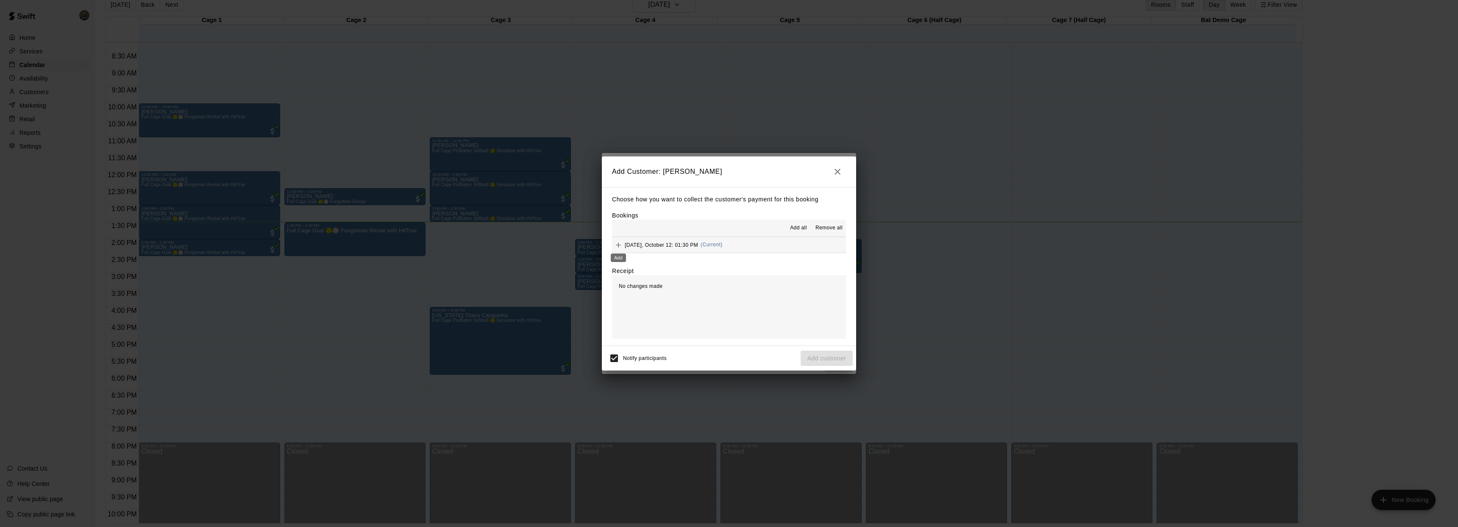
click at [619, 245] on icon "Add" at bounding box center [618, 245] width 5 height 5
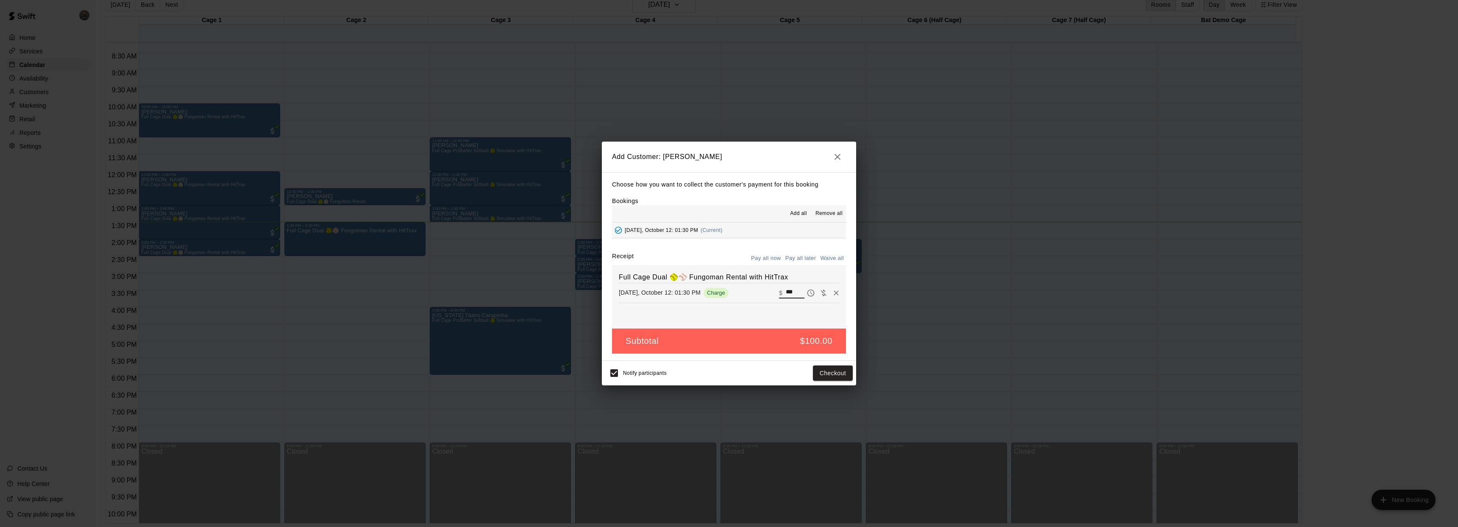
click at [791, 291] on input "***" at bounding box center [795, 292] width 19 height 11
type input "*"
type input "**"
click at [831, 374] on button "Checkout" at bounding box center [833, 373] width 40 height 16
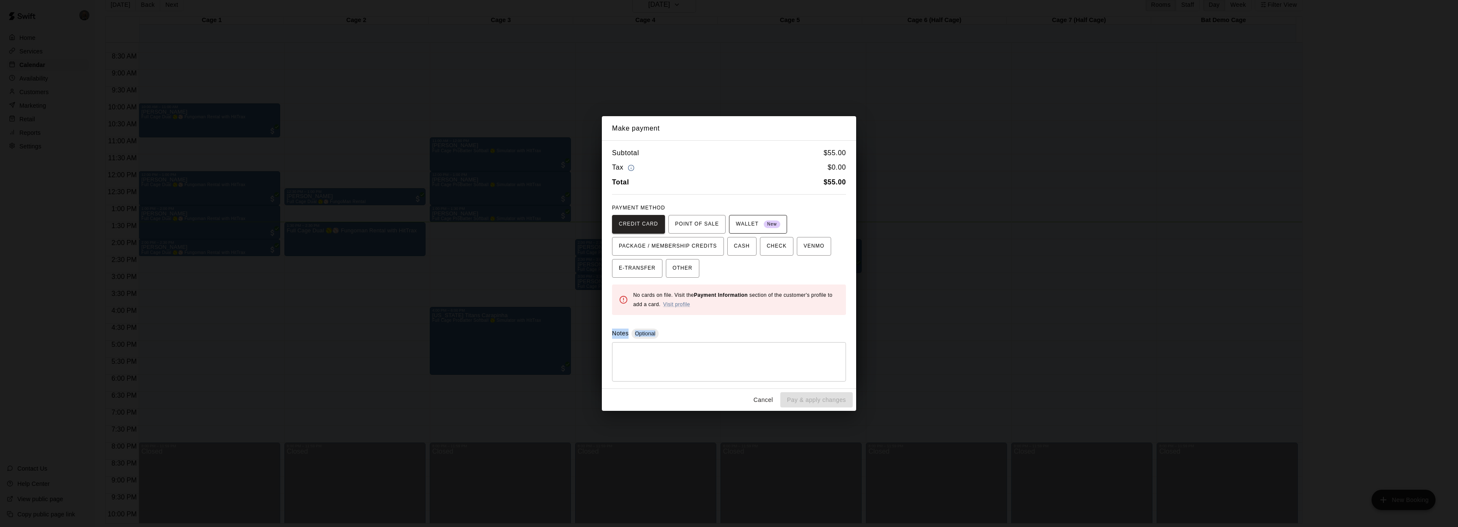
click at [772, 293] on div "Subtotal $ 55.00 Tax $ 0.00 Total $ 55.00 PAYMENT METHOD CREDIT CARD POINT OF S…" at bounding box center [729, 264] width 254 height 248
click at [731, 186] on div "Total $ 55.00" at bounding box center [729, 182] width 234 height 11
click at [768, 397] on button "Cancel" at bounding box center [763, 400] width 27 height 16
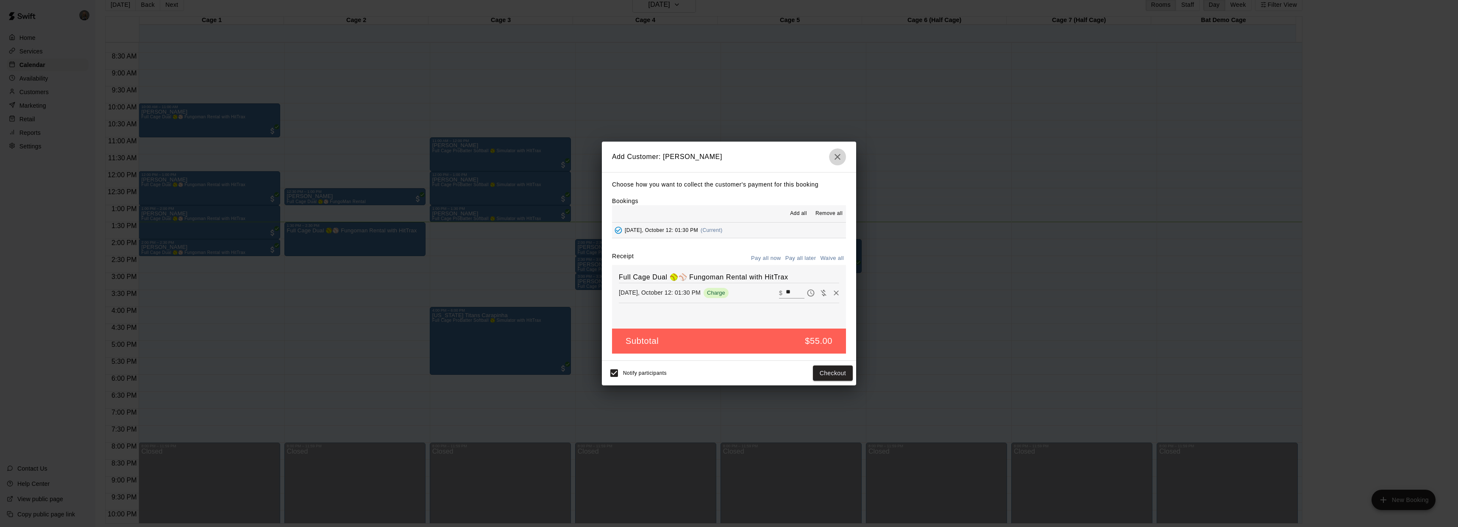
click at [840, 158] on icon "button" at bounding box center [838, 157] width 10 height 10
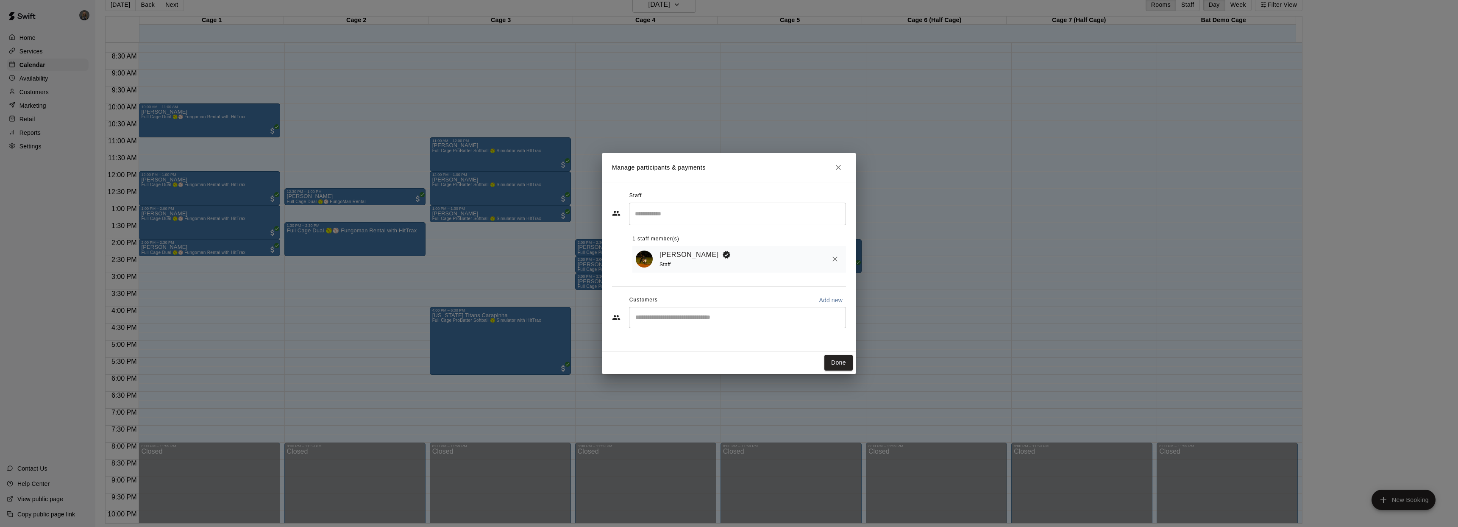
click at [742, 318] on input "Start typing to search customers..." at bounding box center [737, 317] width 209 height 8
type input "***"
click at [839, 170] on icon "Close" at bounding box center [838, 167] width 8 height 8
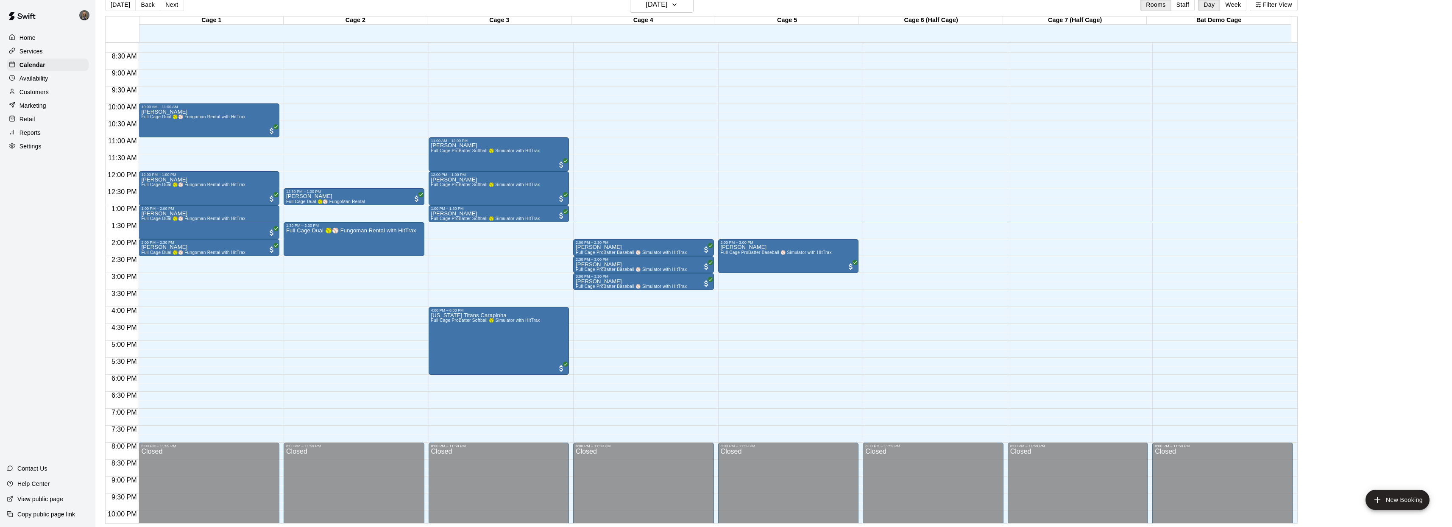
click at [36, 89] on p "Customers" at bounding box center [34, 92] width 29 height 8
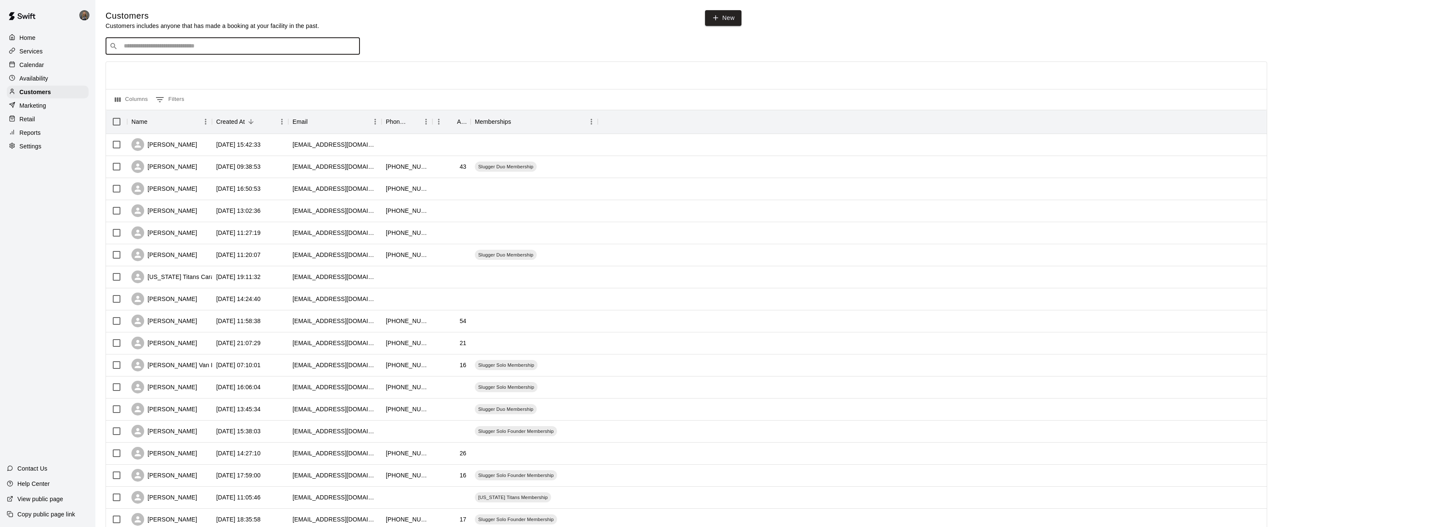
click at [182, 50] on input "Search customers by name or email" at bounding box center [238, 46] width 235 height 8
type input "***"
click at [187, 62] on div "[PERSON_NAME] [EMAIL_ADDRESS][DOMAIN_NAME]" at bounding box center [241, 68] width 224 height 18
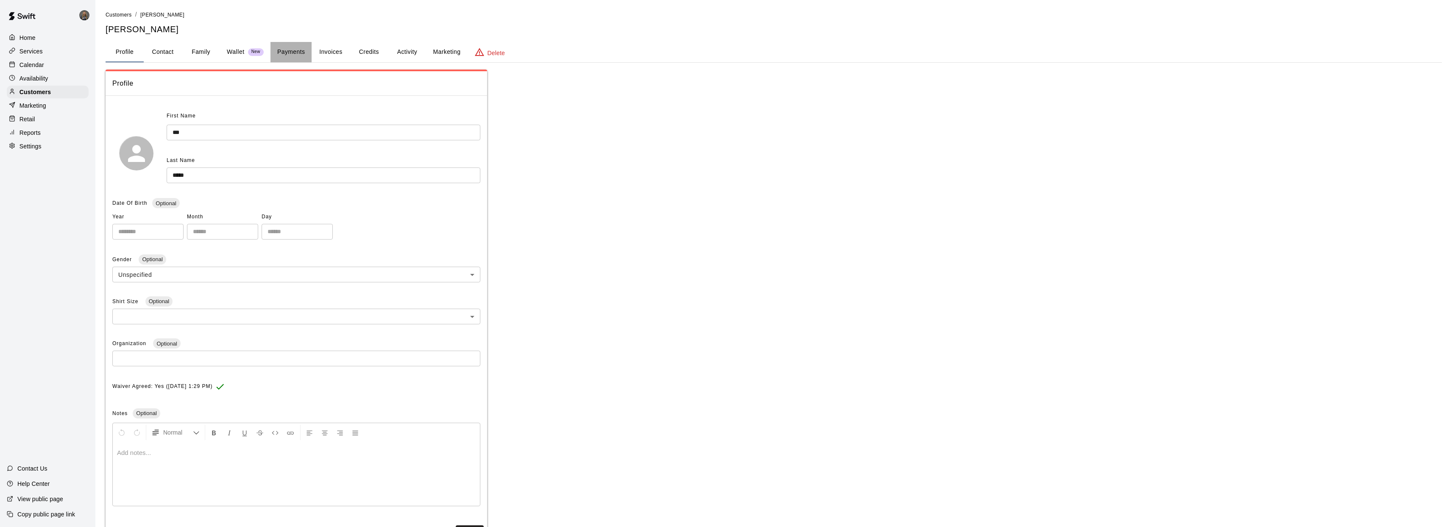
click at [293, 52] on button "Payments" at bounding box center [290, 52] width 41 height 20
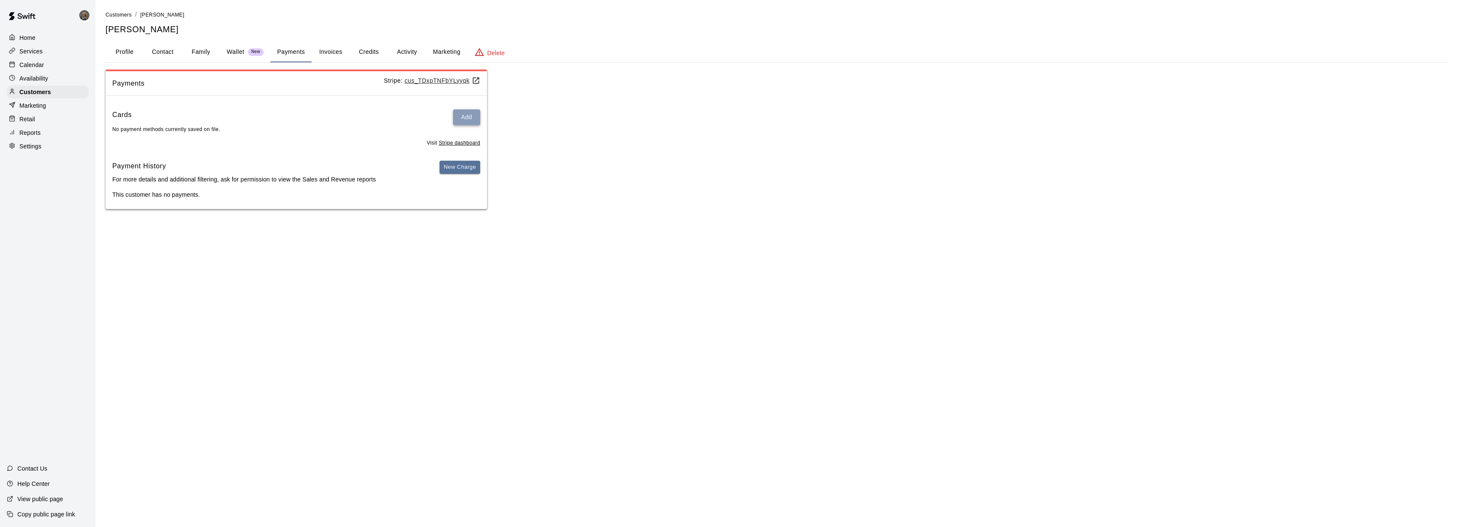
click at [471, 115] on button "Add" at bounding box center [466, 117] width 27 height 16
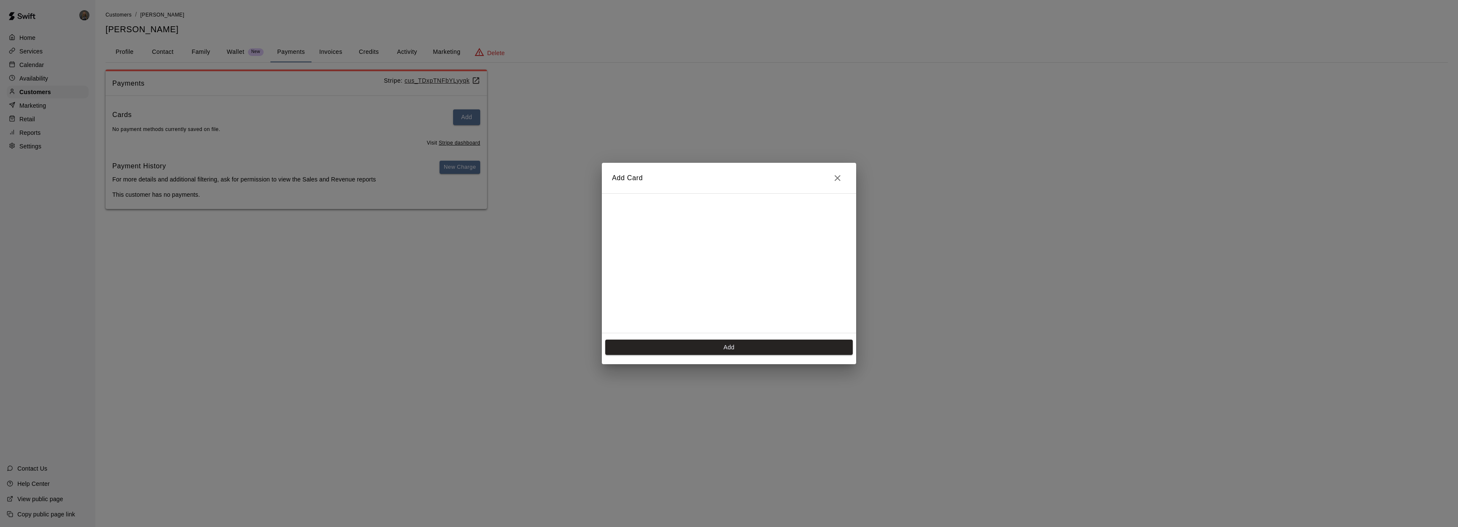
scroll to position [169, 0]
click at [726, 351] on button "Add" at bounding box center [729, 348] width 248 height 16
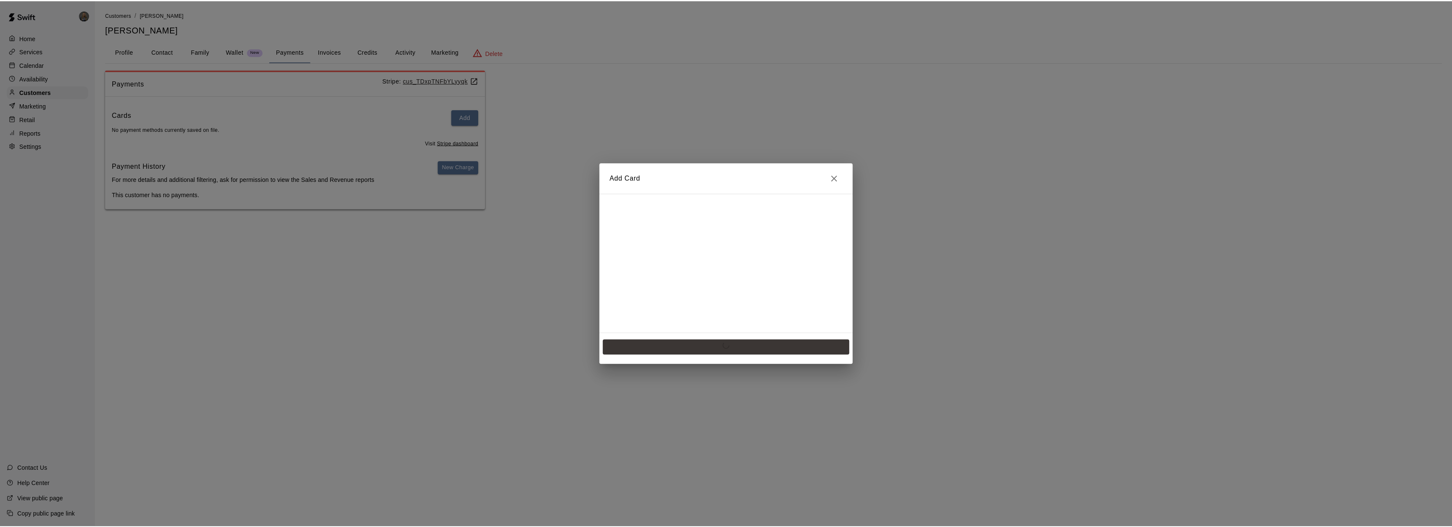
scroll to position [0, 0]
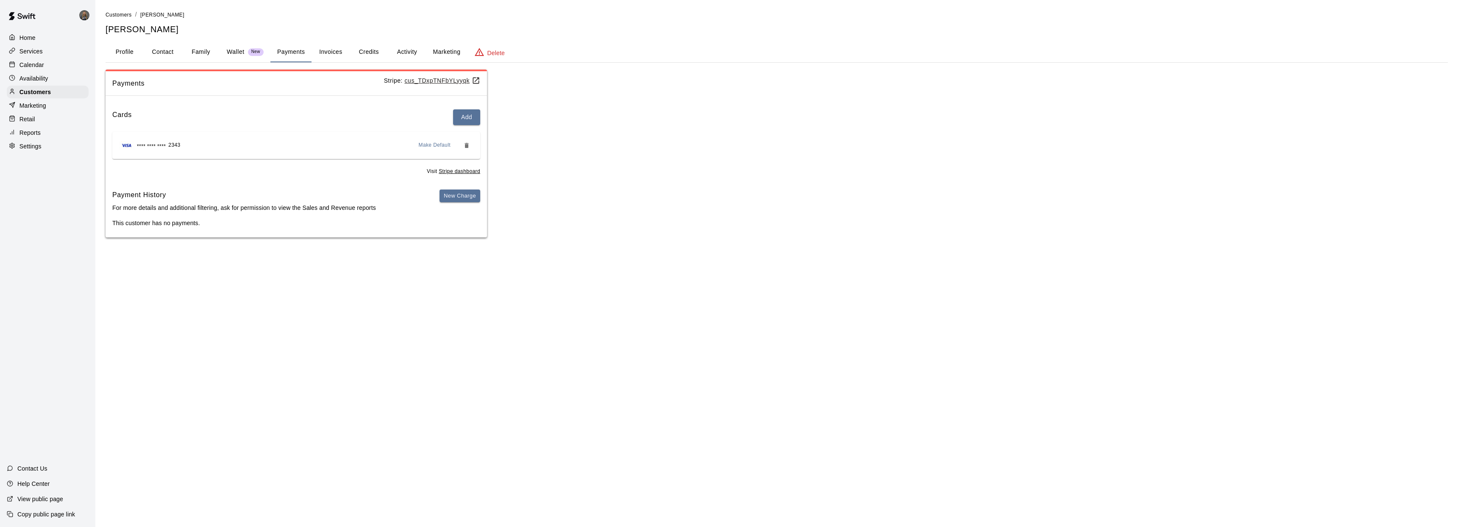
click at [124, 50] on button "Profile" at bounding box center [125, 52] width 38 height 20
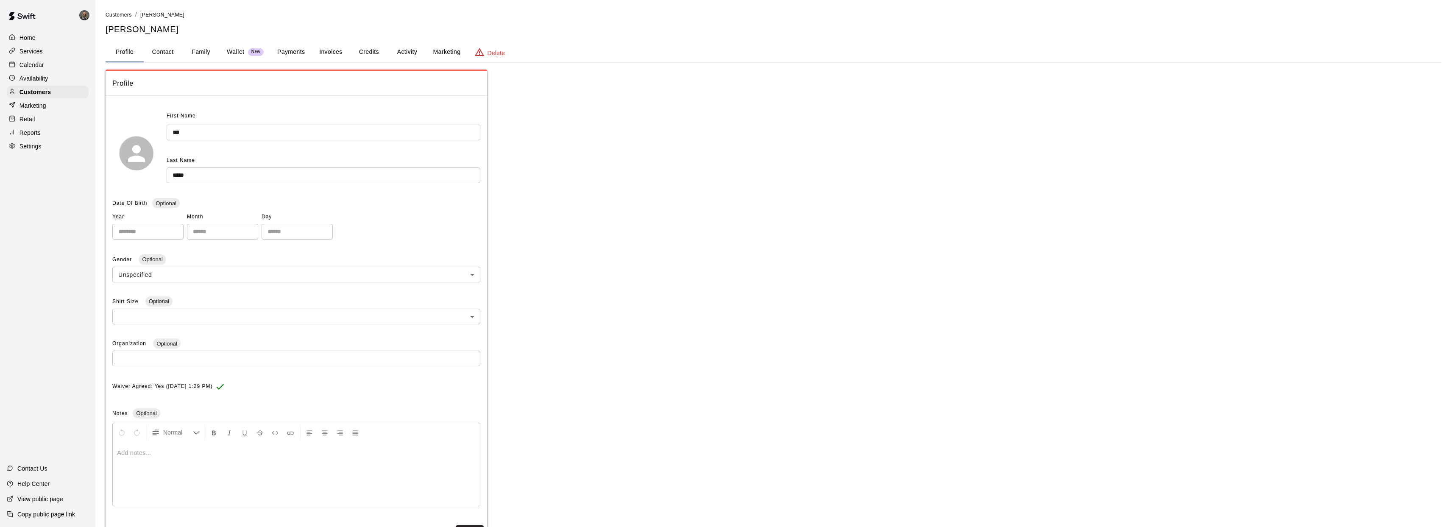
click at [295, 50] on button "Payments" at bounding box center [290, 52] width 41 height 20
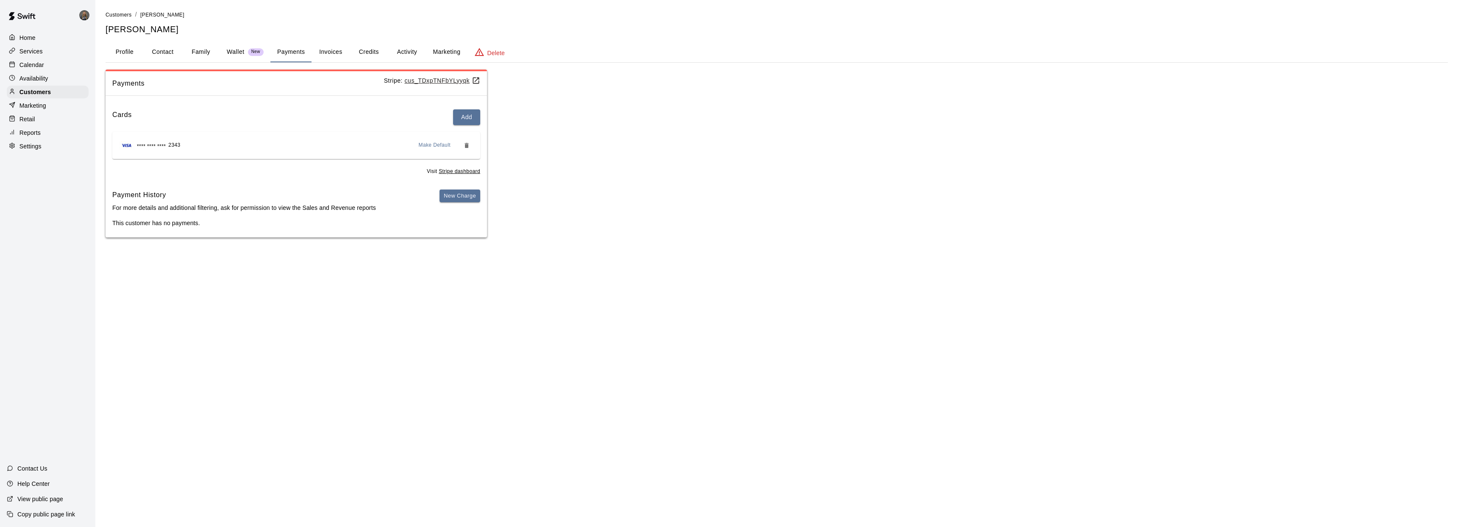
click at [46, 65] on div "Calendar" at bounding box center [48, 65] width 82 height 13
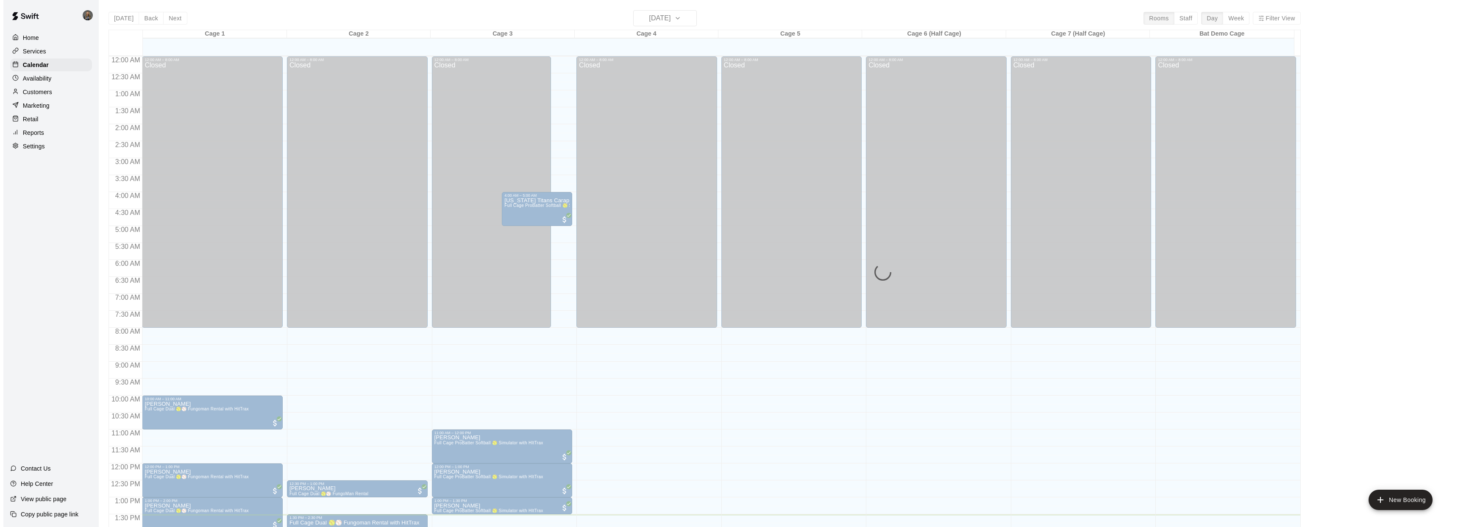
scroll to position [308, 0]
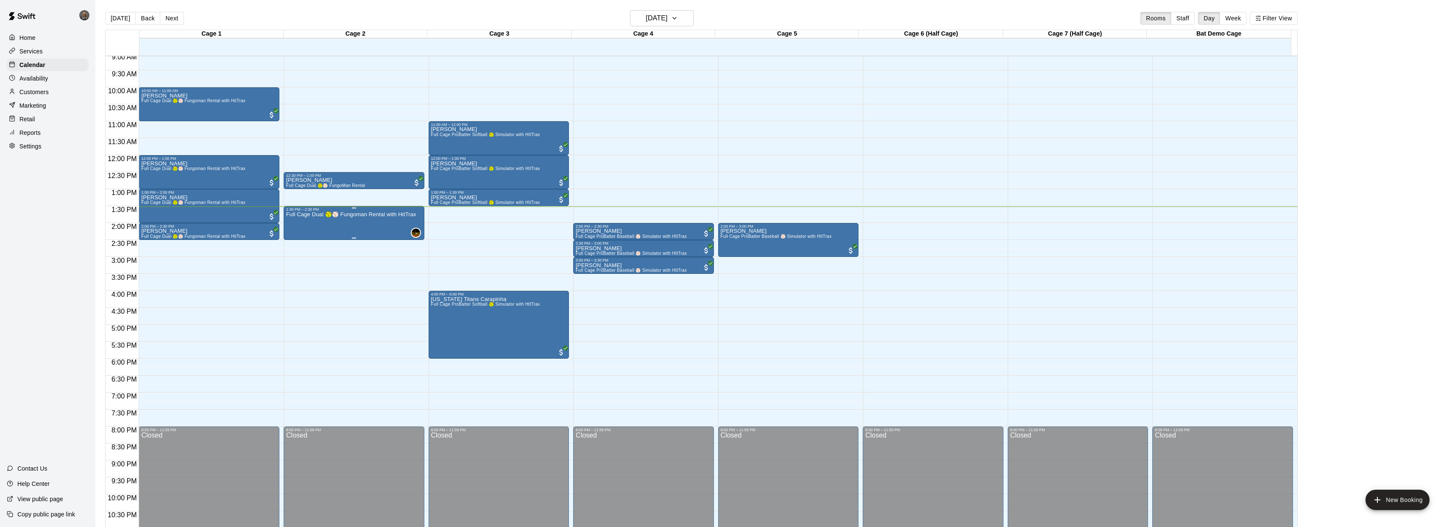
click at [378, 228] on div "Full Cage Dual 🥎⚾ Fungoman Rental with HitTrax" at bounding box center [351, 475] width 130 height 527
click at [289, 241] on button "edit" at bounding box center [294, 240] width 17 height 17
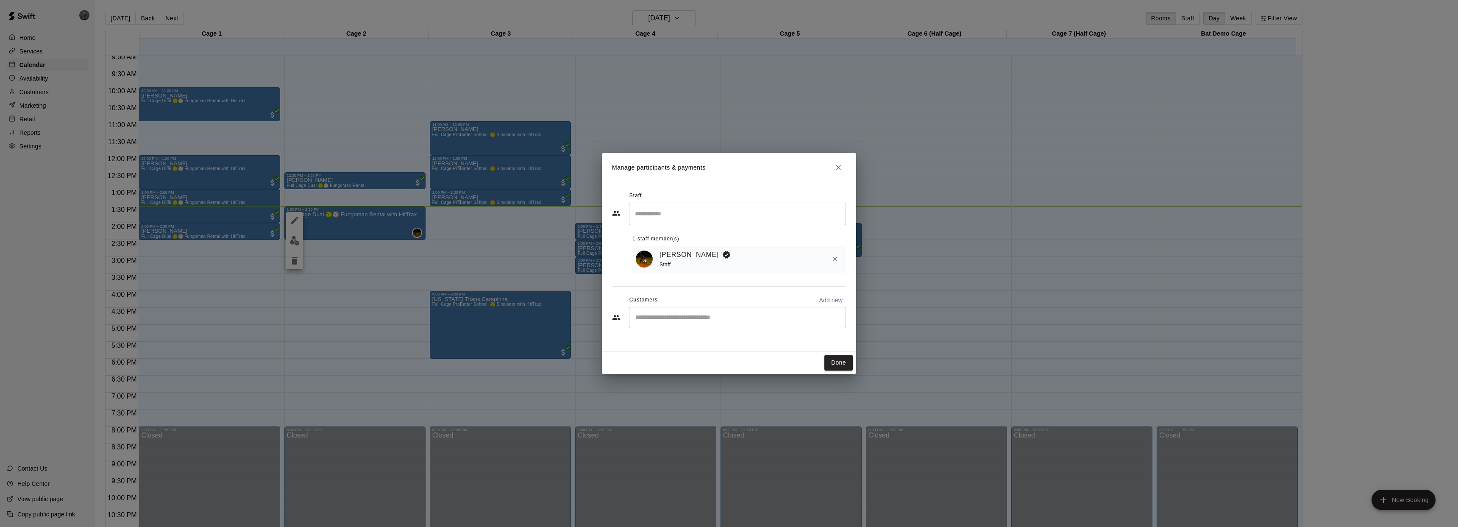
click at [697, 323] on div "​" at bounding box center [737, 317] width 217 height 21
type input "***"
click at [716, 342] on div "[PERSON_NAME] [EMAIL_ADDRESS][DOMAIN_NAME]" at bounding box center [746, 342] width 187 height 18
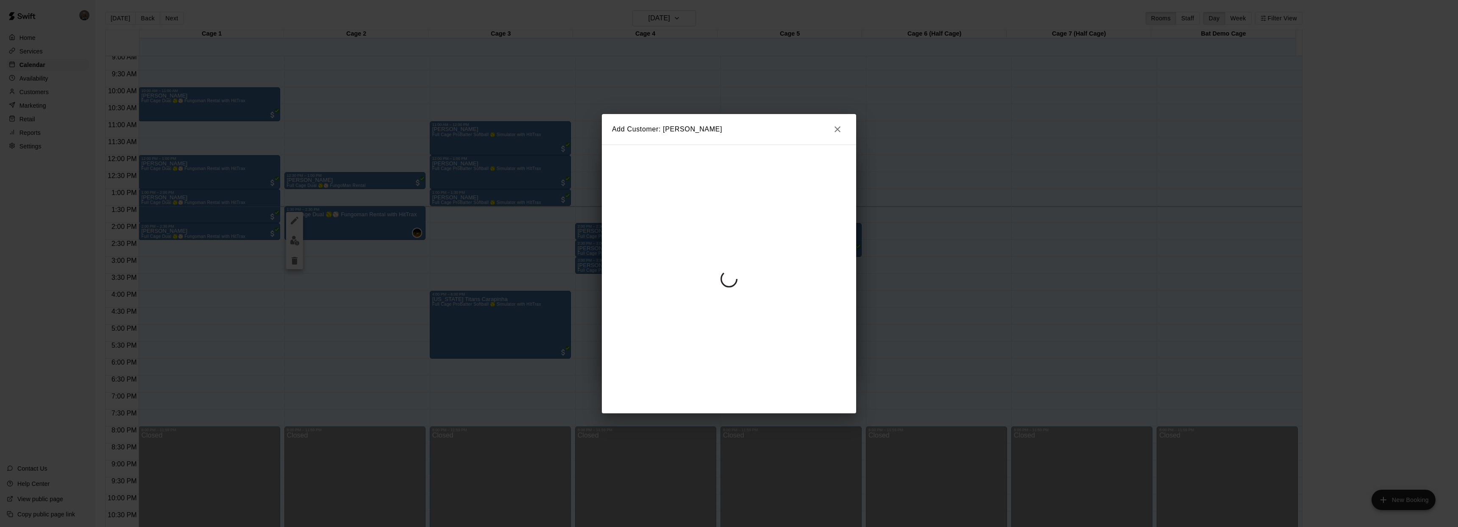
click at [447, 201] on div "Add Customer: [PERSON_NAME]" at bounding box center [729, 263] width 1458 height 527
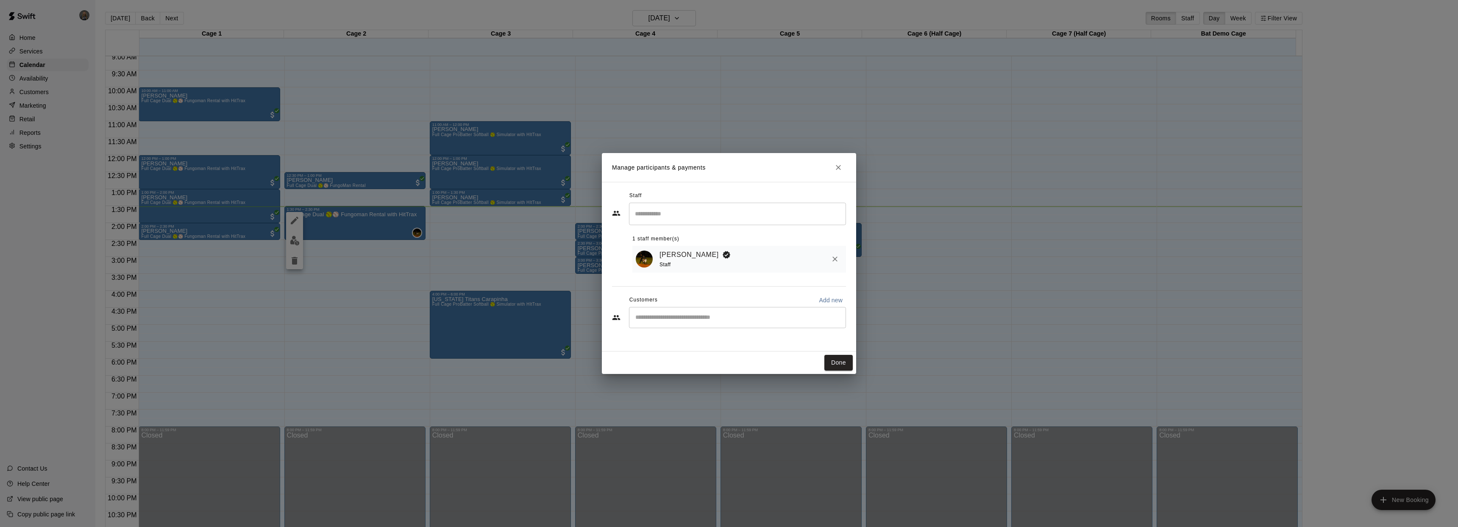
click at [822, 298] on p "Add new" at bounding box center [831, 300] width 24 height 8
select select "**"
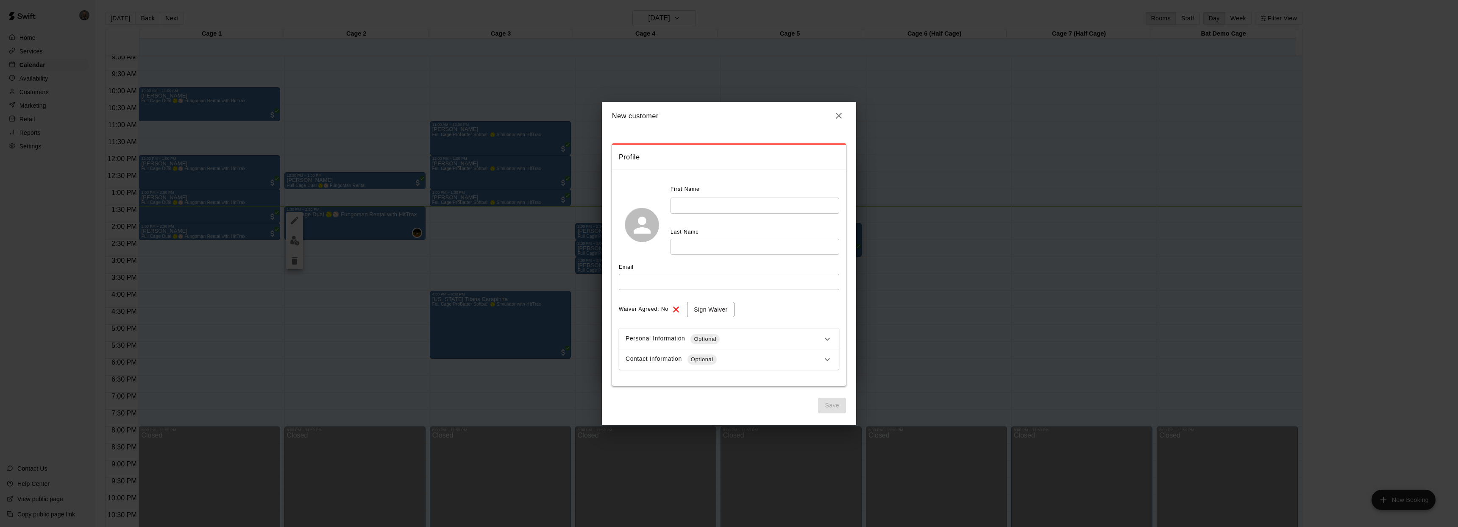
click at [839, 116] on icon "button" at bounding box center [839, 116] width 6 height 6
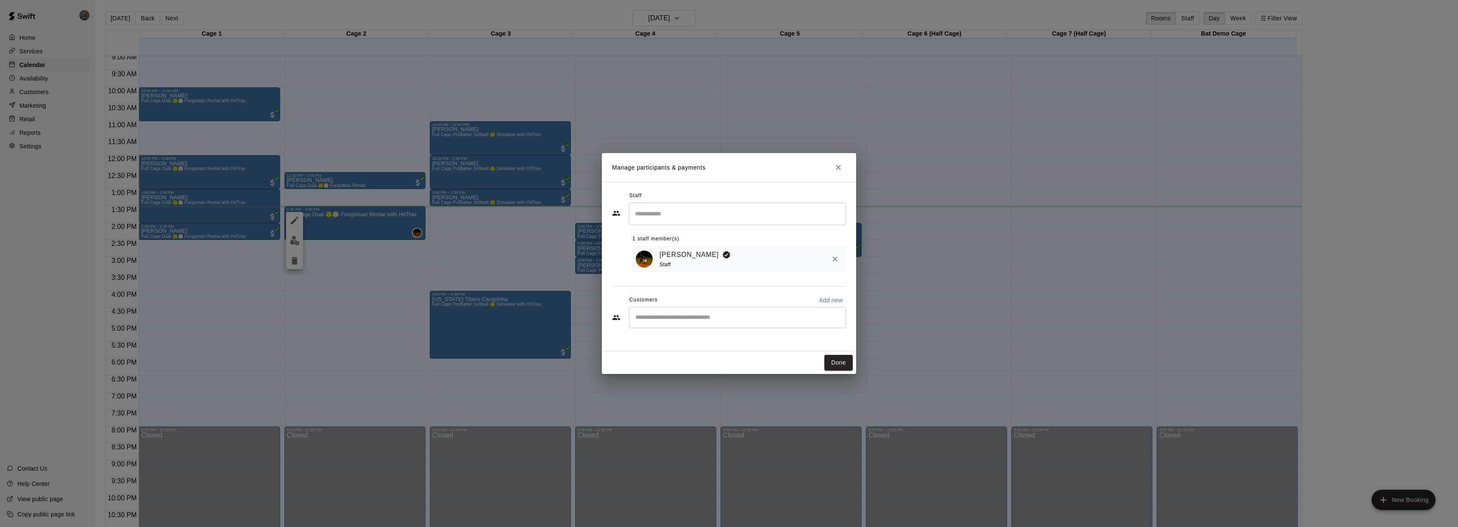
click at [683, 323] on div "​" at bounding box center [737, 317] width 217 height 21
type input "***"
click at [694, 341] on div "[PERSON_NAME]" at bounding box center [698, 337] width 91 height 9
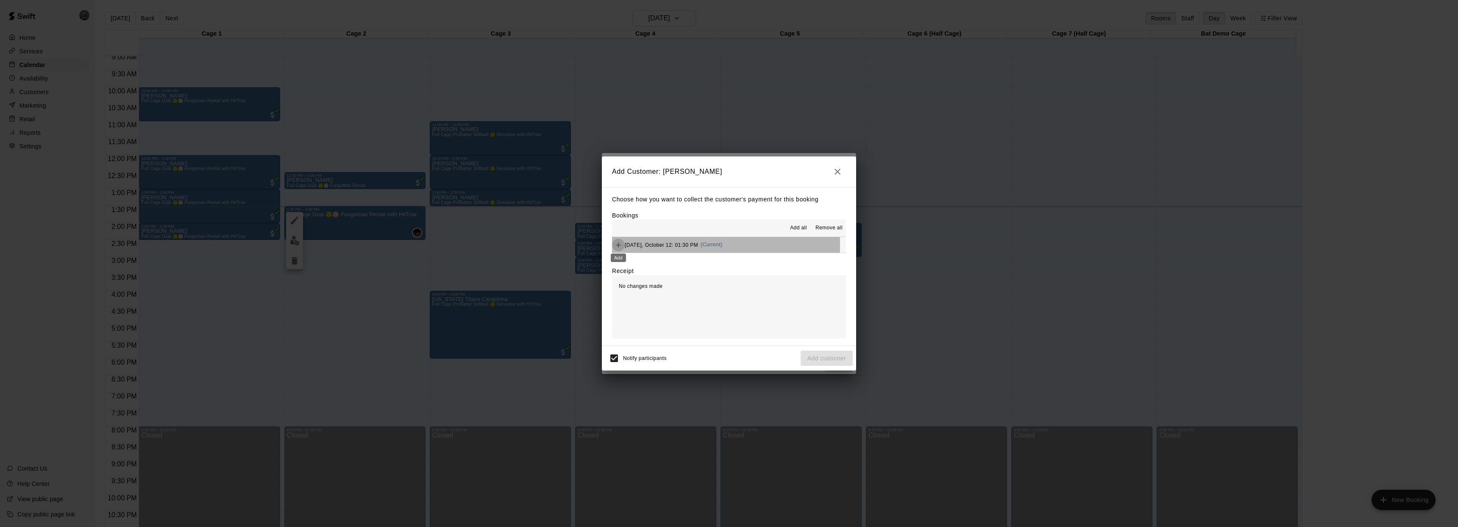
click at [624, 245] on button "Add" at bounding box center [618, 245] width 13 height 13
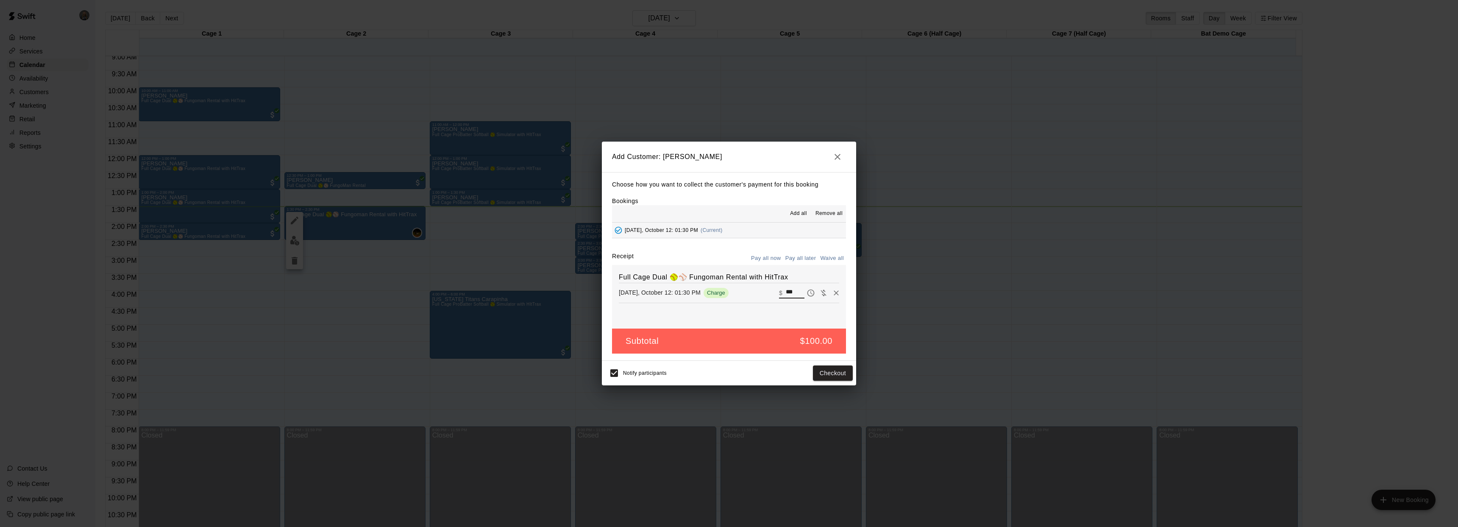
click at [795, 292] on input "***" at bounding box center [795, 292] width 19 height 11
type input "*"
click at [837, 156] on icon "button" at bounding box center [838, 157] width 6 height 6
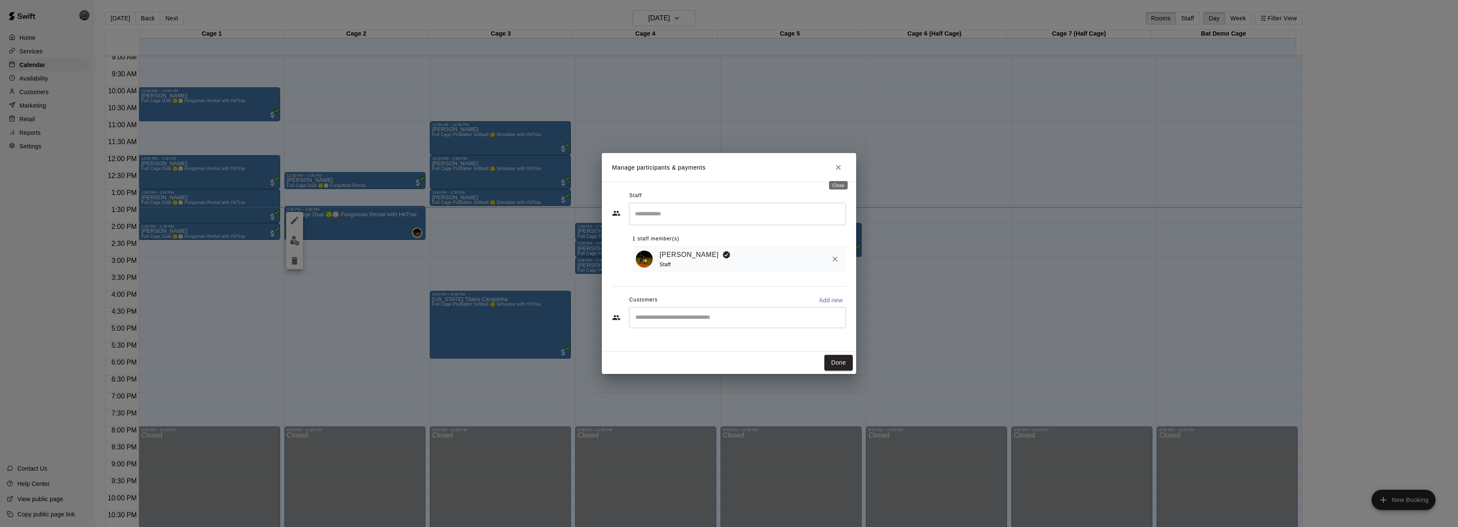
click at [841, 167] on icon "Close" at bounding box center [838, 167] width 8 height 8
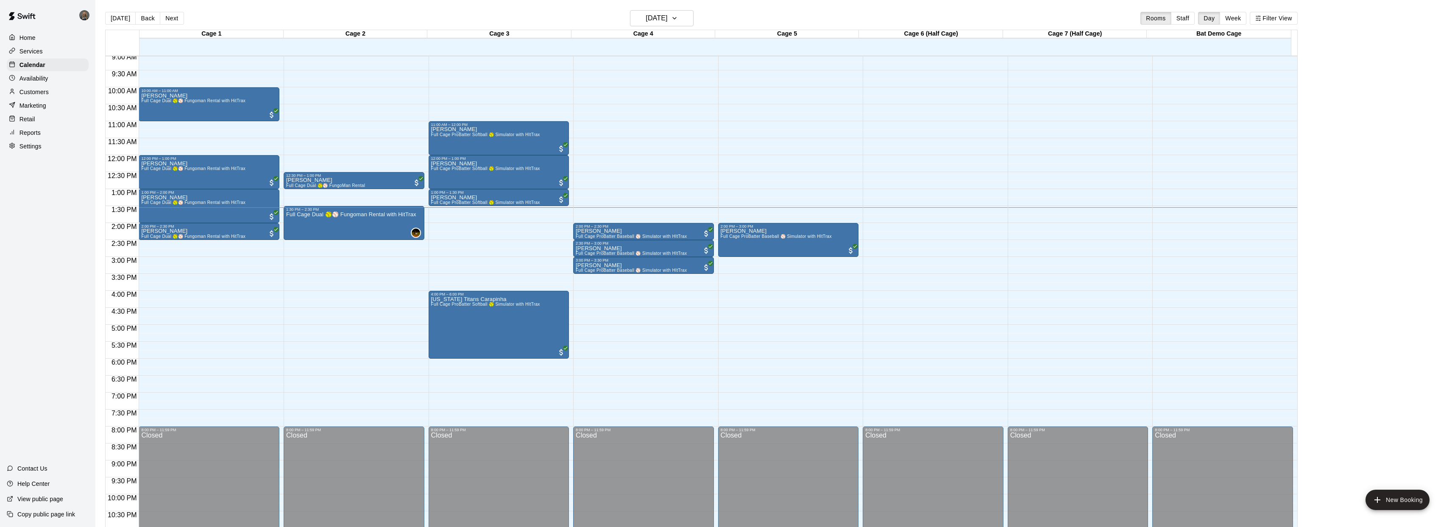
click at [41, 90] on p "Customers" at bounding box center [34, 92] width 29 height 8
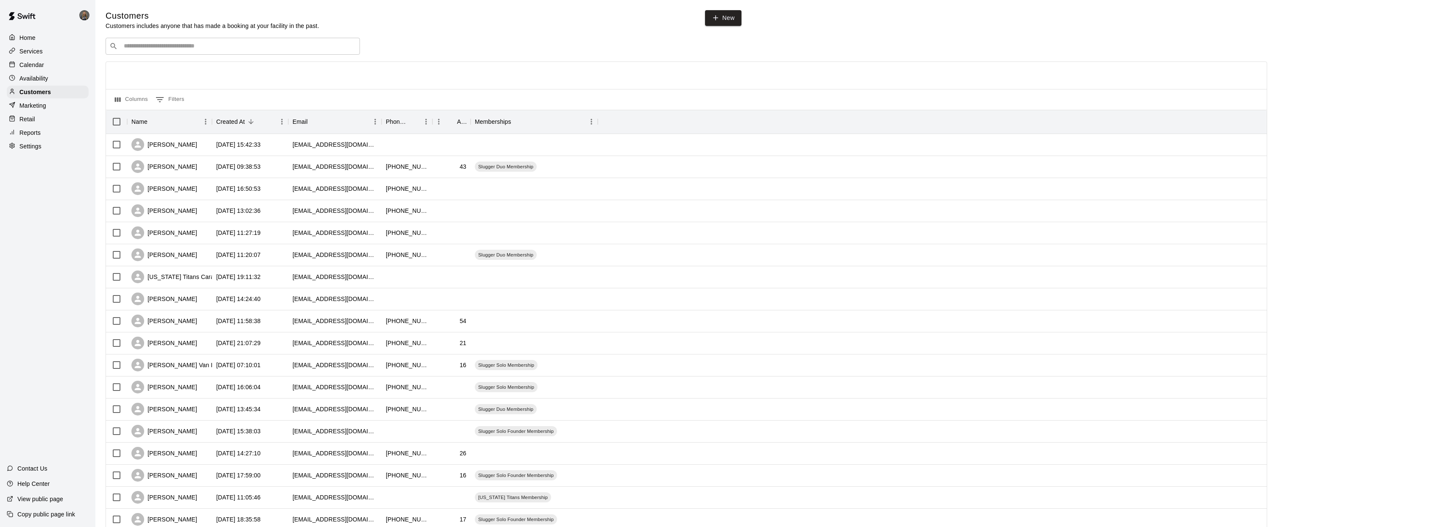
click at [194, 43] on input "Search customers by name or email" at bounding box center [238, 46] width 235 height 8
type input "***"
click at [171, 66] on div "[PERSON_NAME]" at bounding box center [174, 63] width 91 height 9
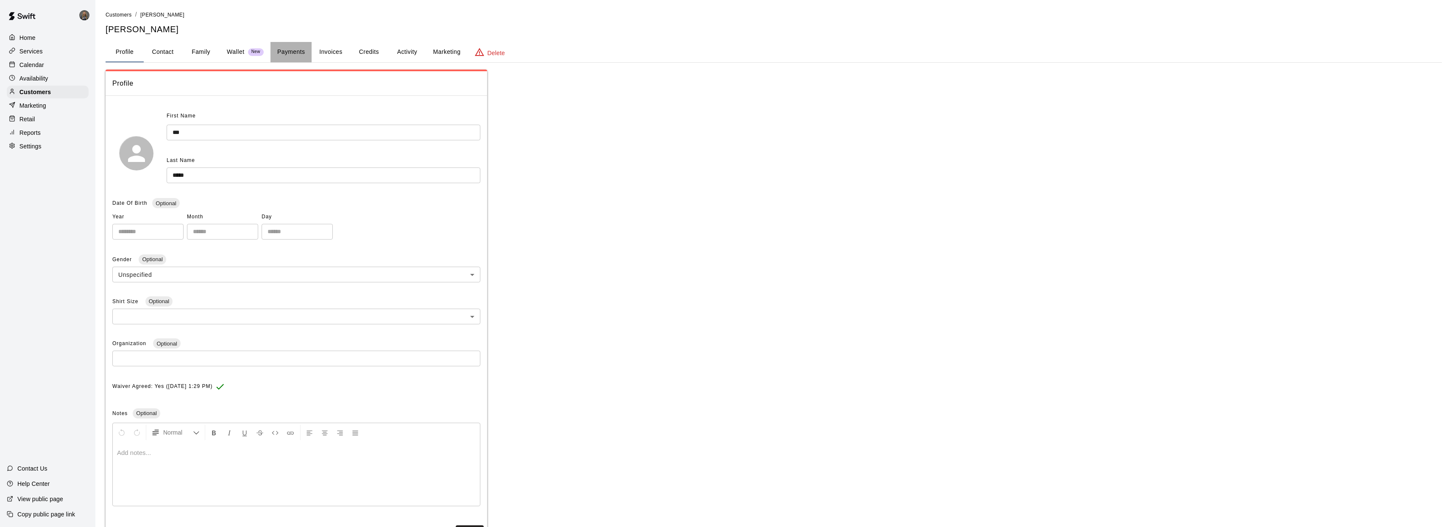
click at [294, 46] on button "Payments" at bounding box center [290, 52] width 41 height 20
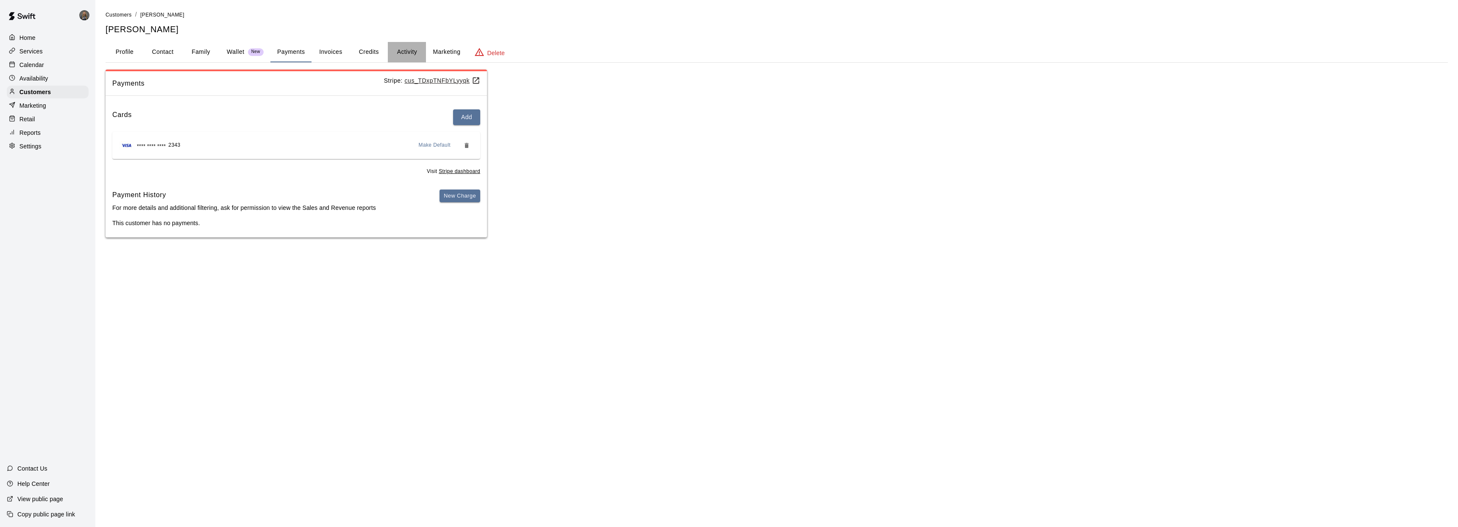
click at [417, 50] on button "Activity" at bounding box center [407, 52] width 38 height 20
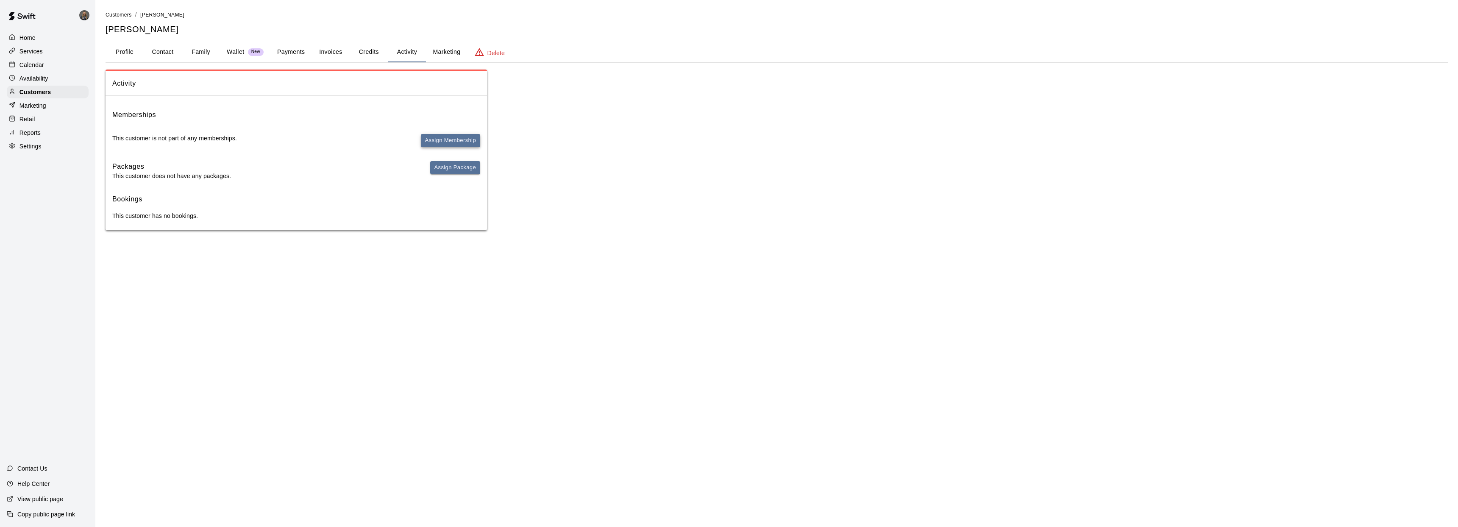
click at [449, 137] on button "Assign Membership" at bounding box center [450, 140] width 59 height 13
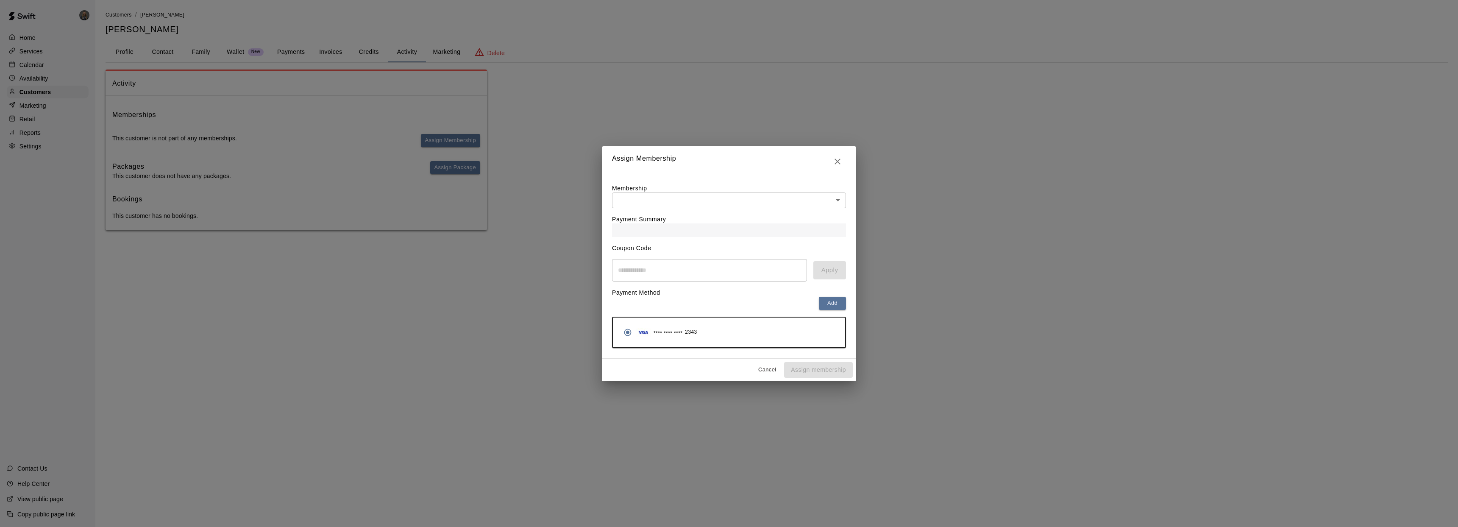
click at [712, 198] on body "Home Services Calendar Availability Customers Marketing Retail Reports Settings…" at bounding box center [729, 123] width 1458 height 247
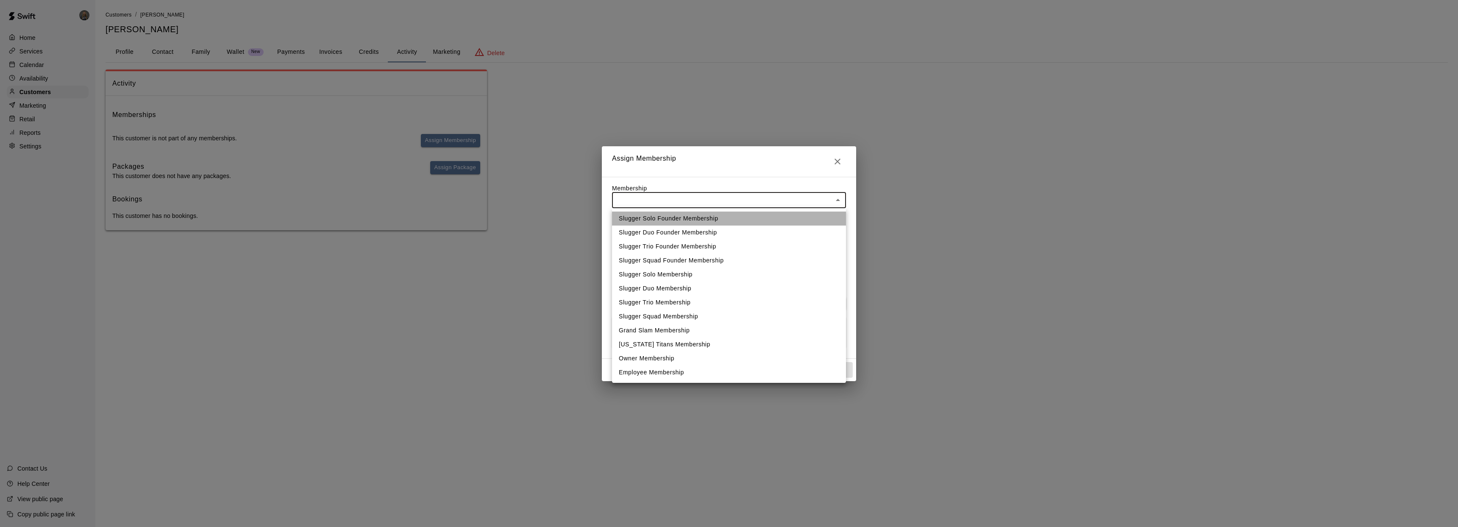
click at [700, 213] on li "Slugger Solo Founder Membership" at bounding box center [729, 219] width 234 height 14
type input "**********"
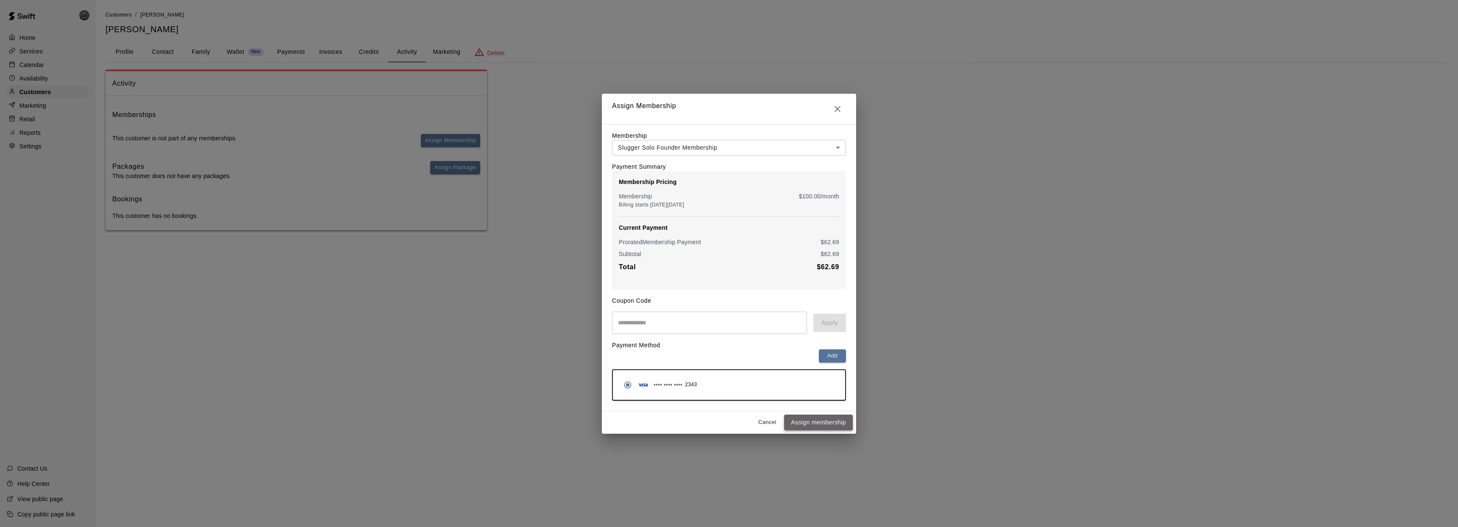
click at [820, 424] on button "Assign membership" at bounding box center [818, 423] width 69 height 16
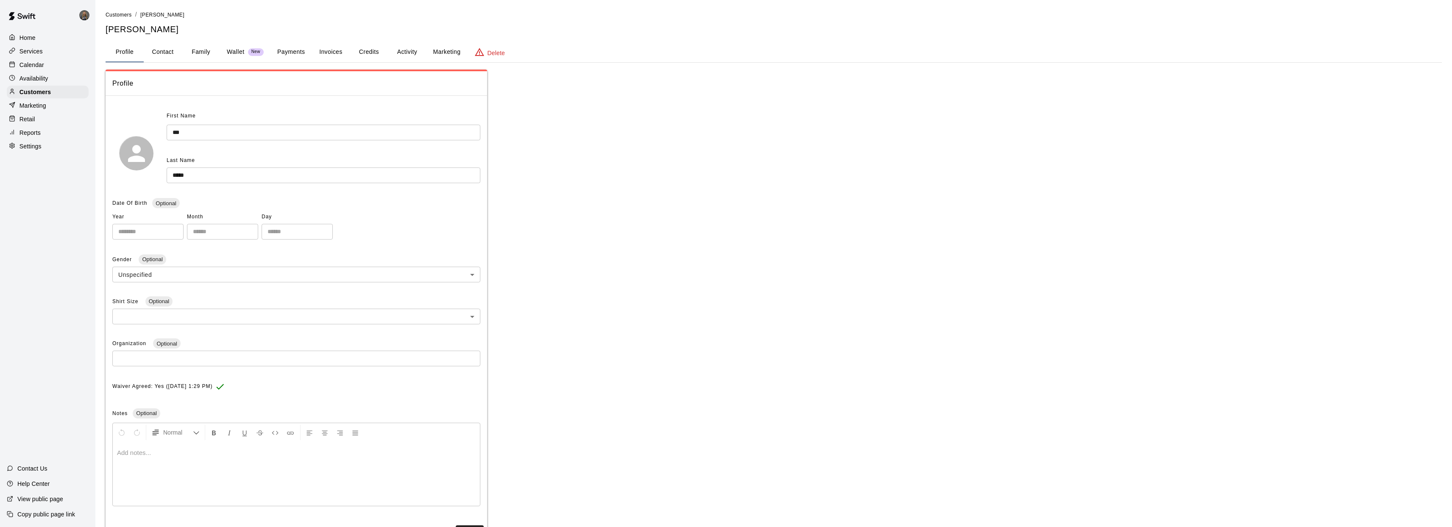
click at [41, 64] on p "Calendar" at bounding box center [32, 65] width 25 height 8
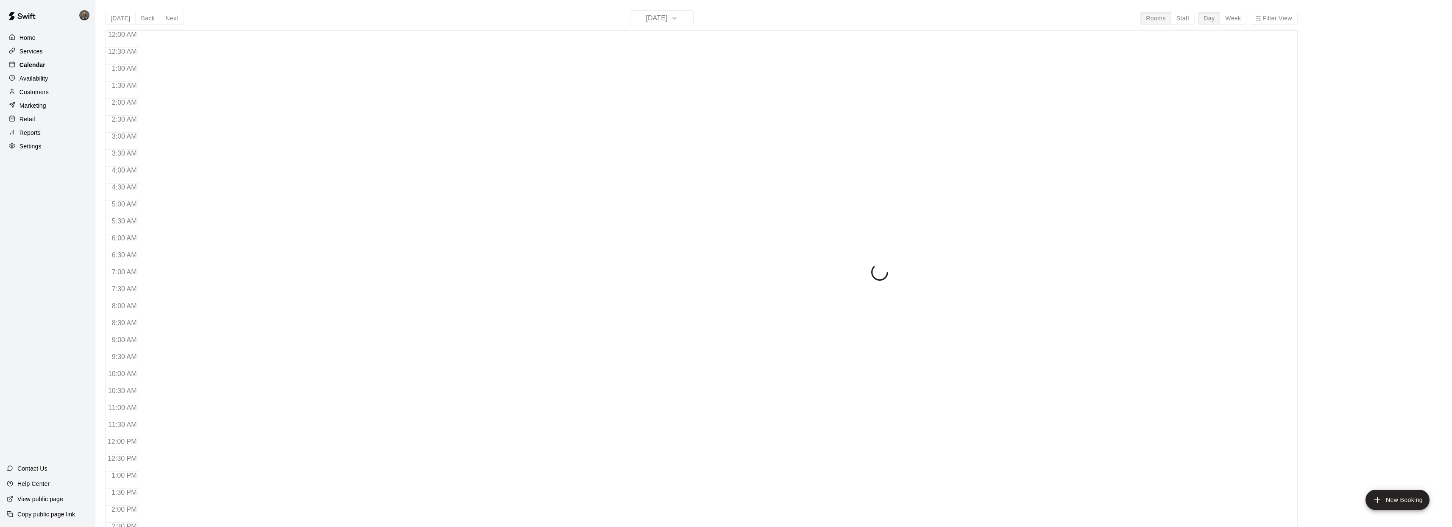
scroll to position [308, 0]
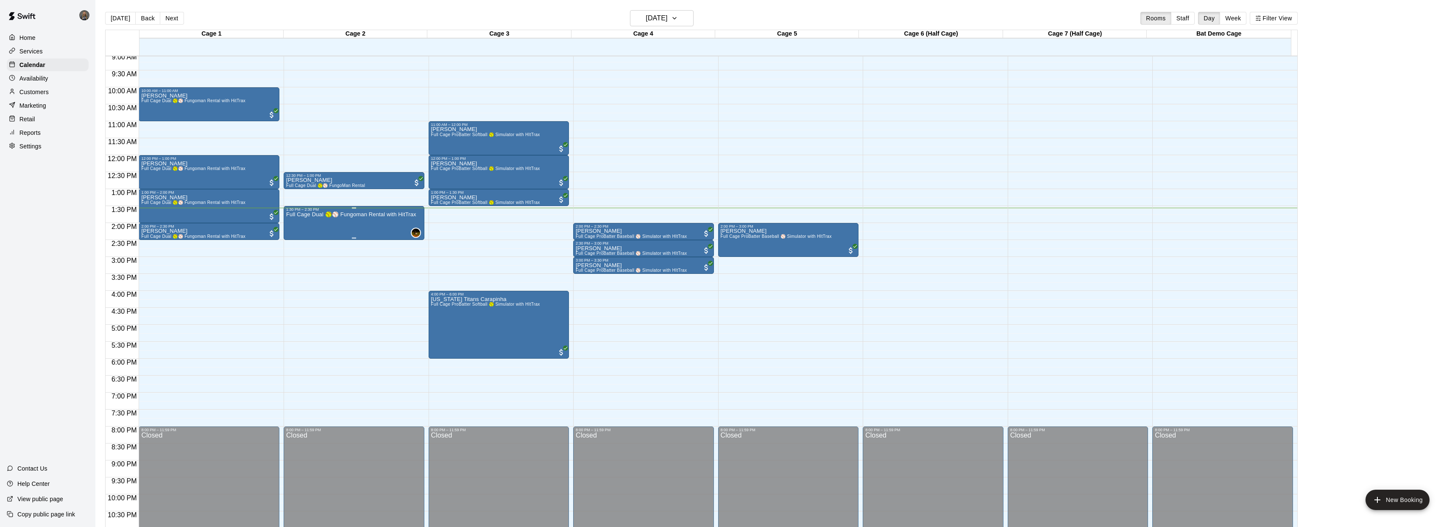
click at [370, 222] on div "Full Cage Dual 🥎⚾ Fungoman Rental with HitTrax" at bounding box center [351, 475] width 130 height 527
click at [289, 245] on button "edit" at bounding box center [294, 240] width 17 height 17
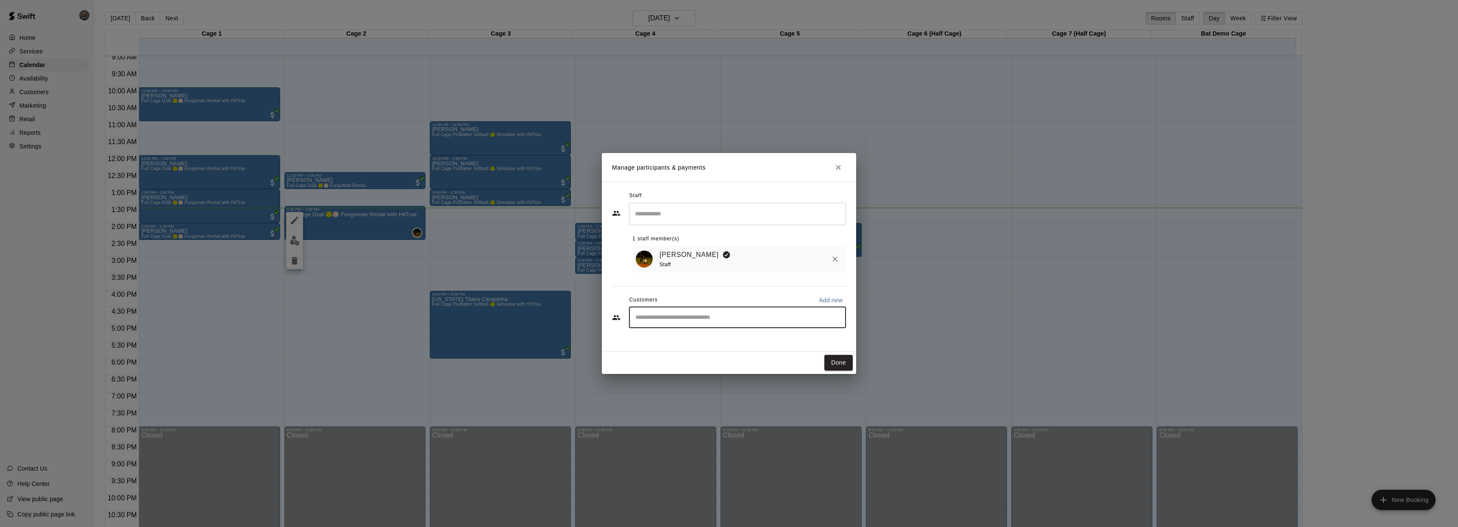
click at [718, 317] on input "Start typing to search customers..." at bounding box center [737, 317] width 209 height 8
type input "***"
click at [688, 342] on div "Joe Stith Slugger Solo Founder Membership joes22@peak.org" at bounding box center [722, 342] width 139 height 18
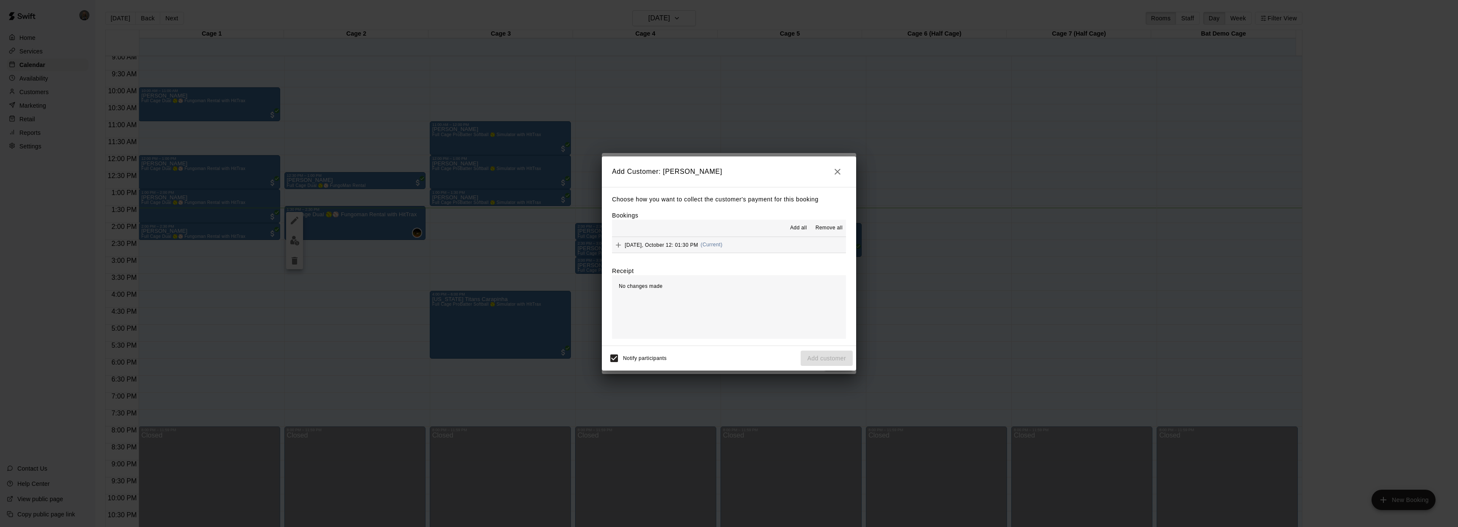
click at [633, 243] on span "[DATE], October 12: 01:30 PM" at bounding box center [661, 245] width 73 height 6
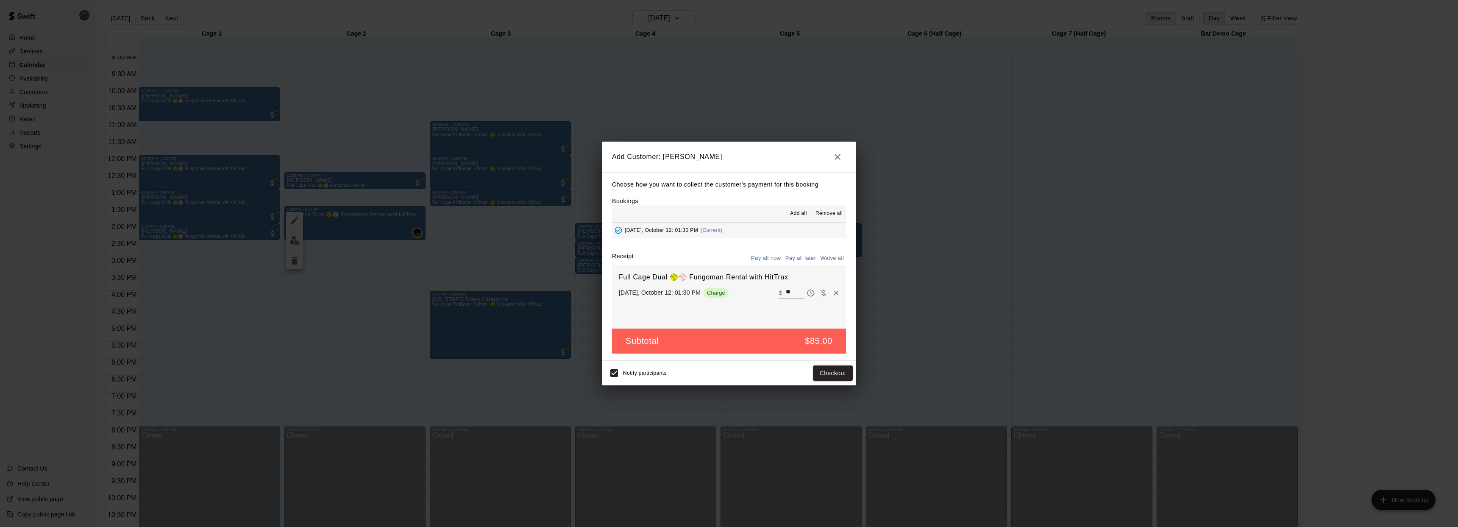
click at [832, 260] on button "Waive all" at bounding box center [832, 258] width 28 height 13
type input "*"
click at [831, 376] on button "Add customer" at bounding box center [827, 373] width 52 height 16
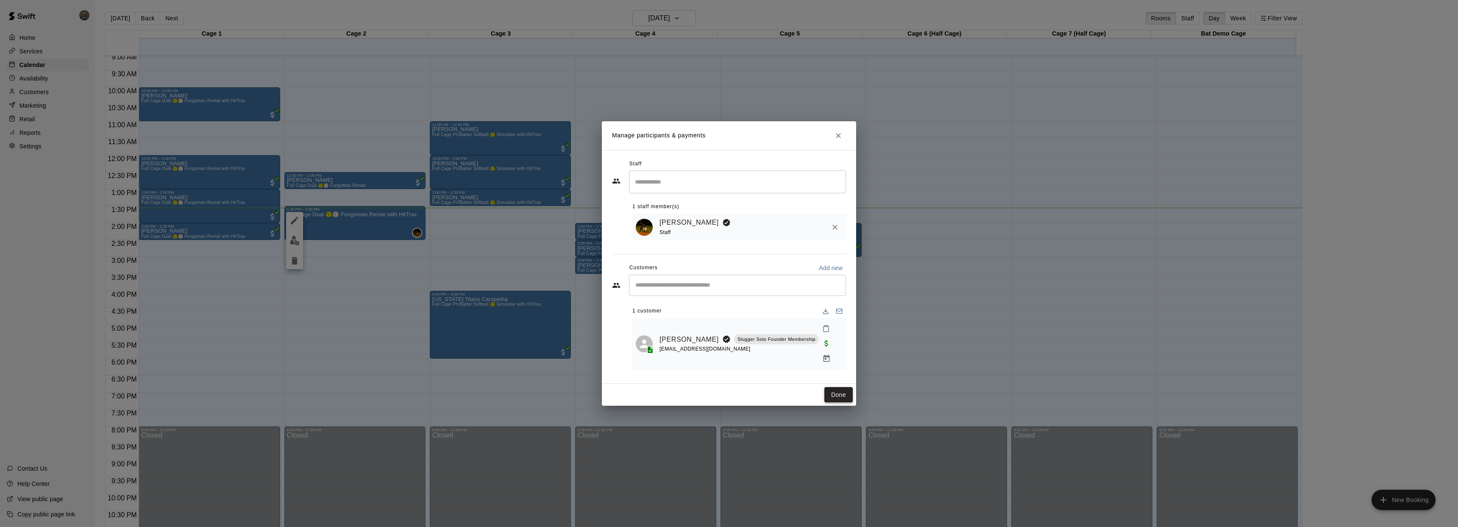
click at [842, 387] on button "Done" at bounding box center [839, 395] width 28 height 16
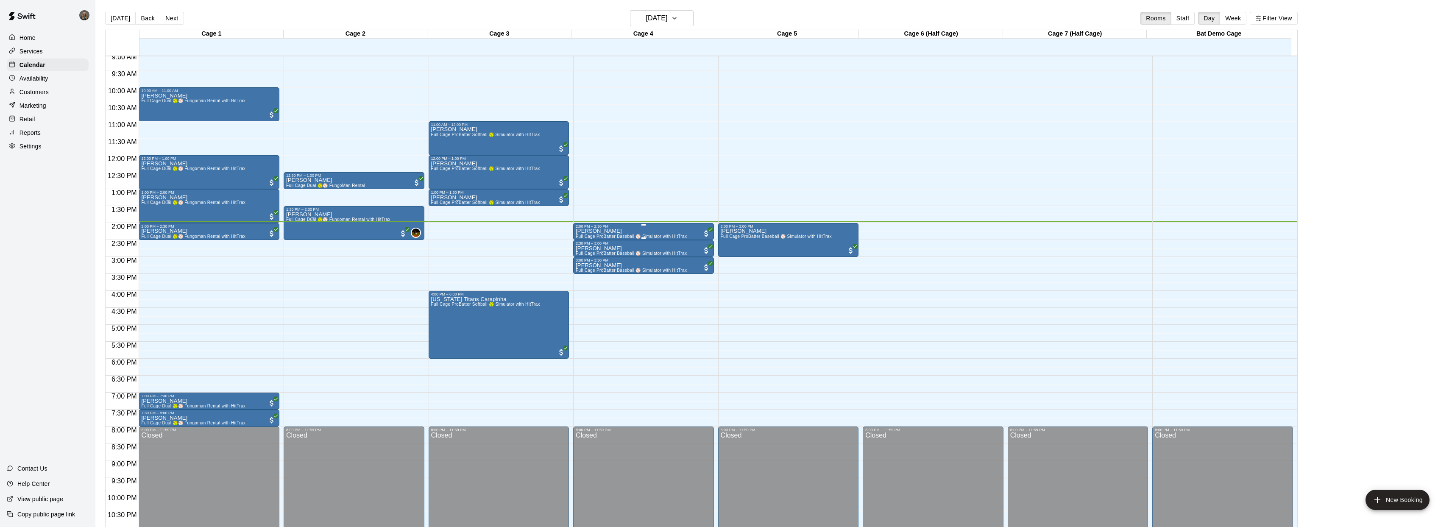
click at [640, 227] on div "2:00 PM – 2:30 PM" at bounding box center [644, 226] width 136 height 4
click at [594, 253] on div at bounding box center [729, 263] width 1458 height 527
click at [603, 229] on div "Kyle Akers Full Cage ProBatter Baseball ⚾ Simulator with HItTrax" at bounding box center [631, 492] width 111 height 527
click at [584, 258] on img "edit" at bounding box center [585, 258] width 10 height 10
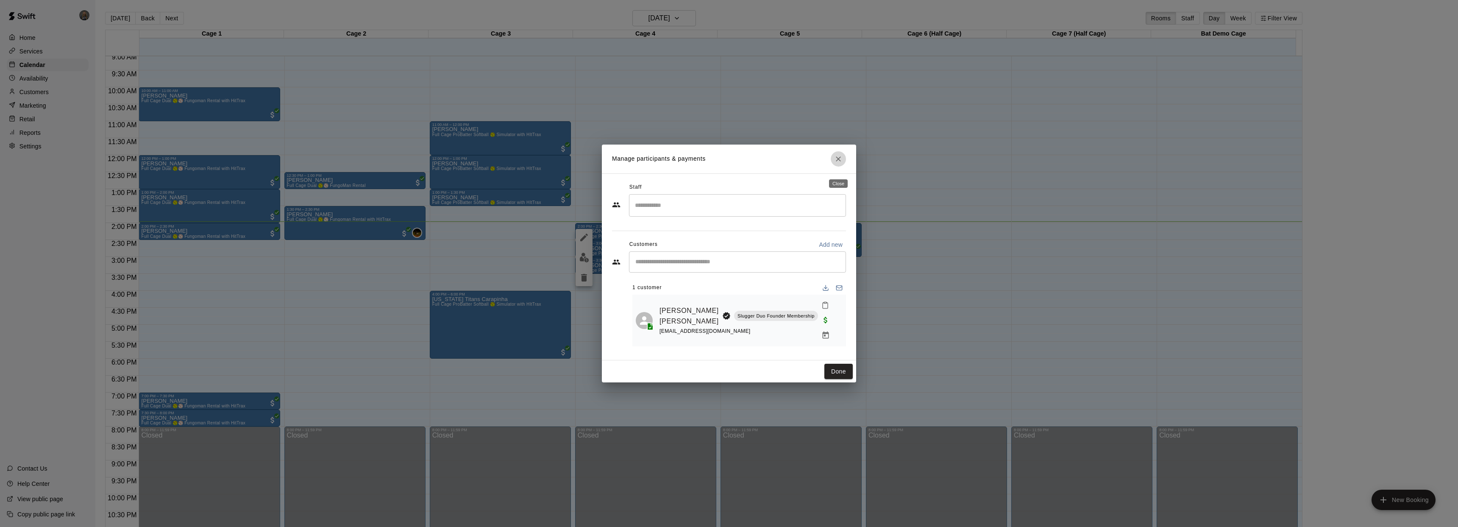
click at [839, 163] on icon "Close" at bounding box center [838, 159] width 8 height 8
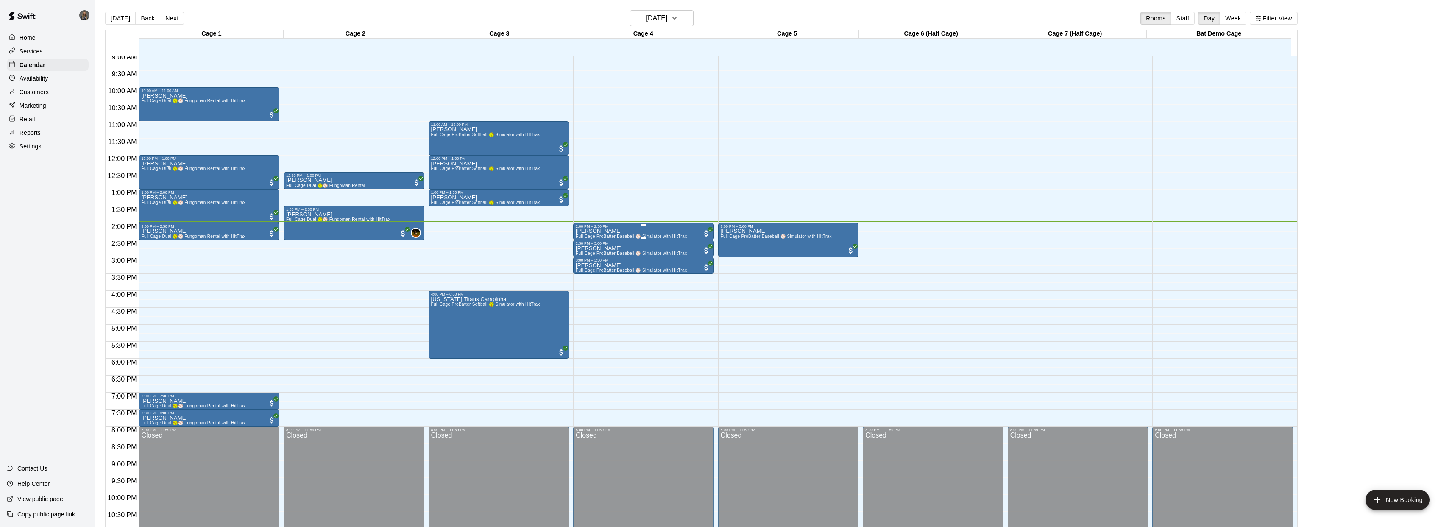
click at [680, 228] on div "2:00 PM – 2:30 PM" at bounding box center [644, 226] width 136 height 4
click at [586, 252] on img "edit" at bounding box center [585, 253] width 10 height 10
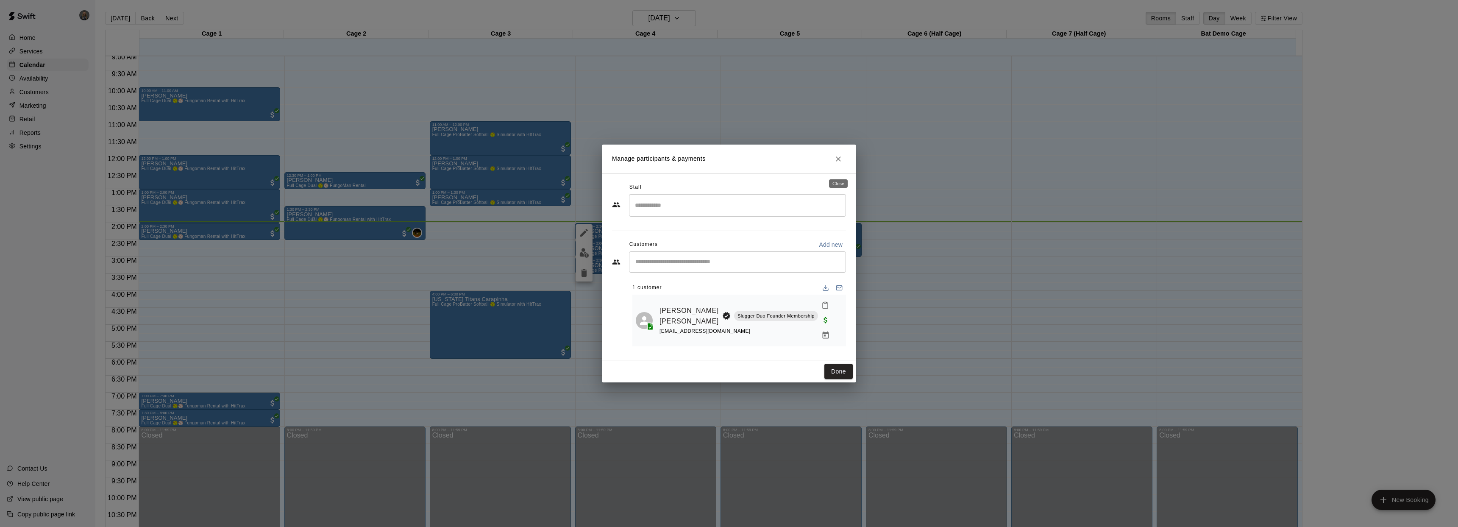
click at [833, 167] on button "Close" at bounding box center [838, 158] width 15 height 15
